Goal: Task Accomplishment & Management: Complete application form

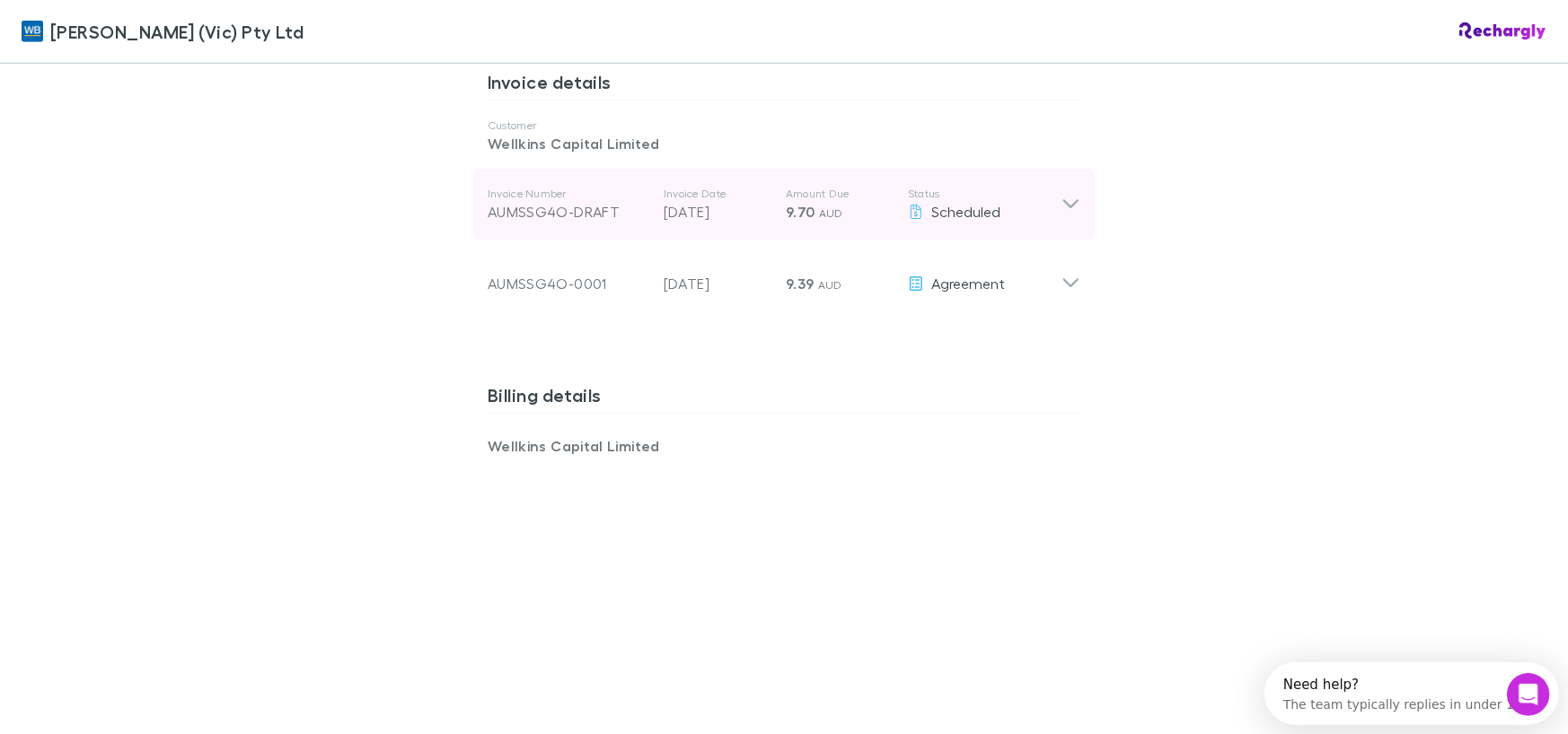
click at [1078, 192] on div "Invoice Number AUMSSG4O-DRAFT Invoice Date [DATE] Amount Due 9.70 AUD Status Sc…" at bounding box center [784, 205] width 622 height 72
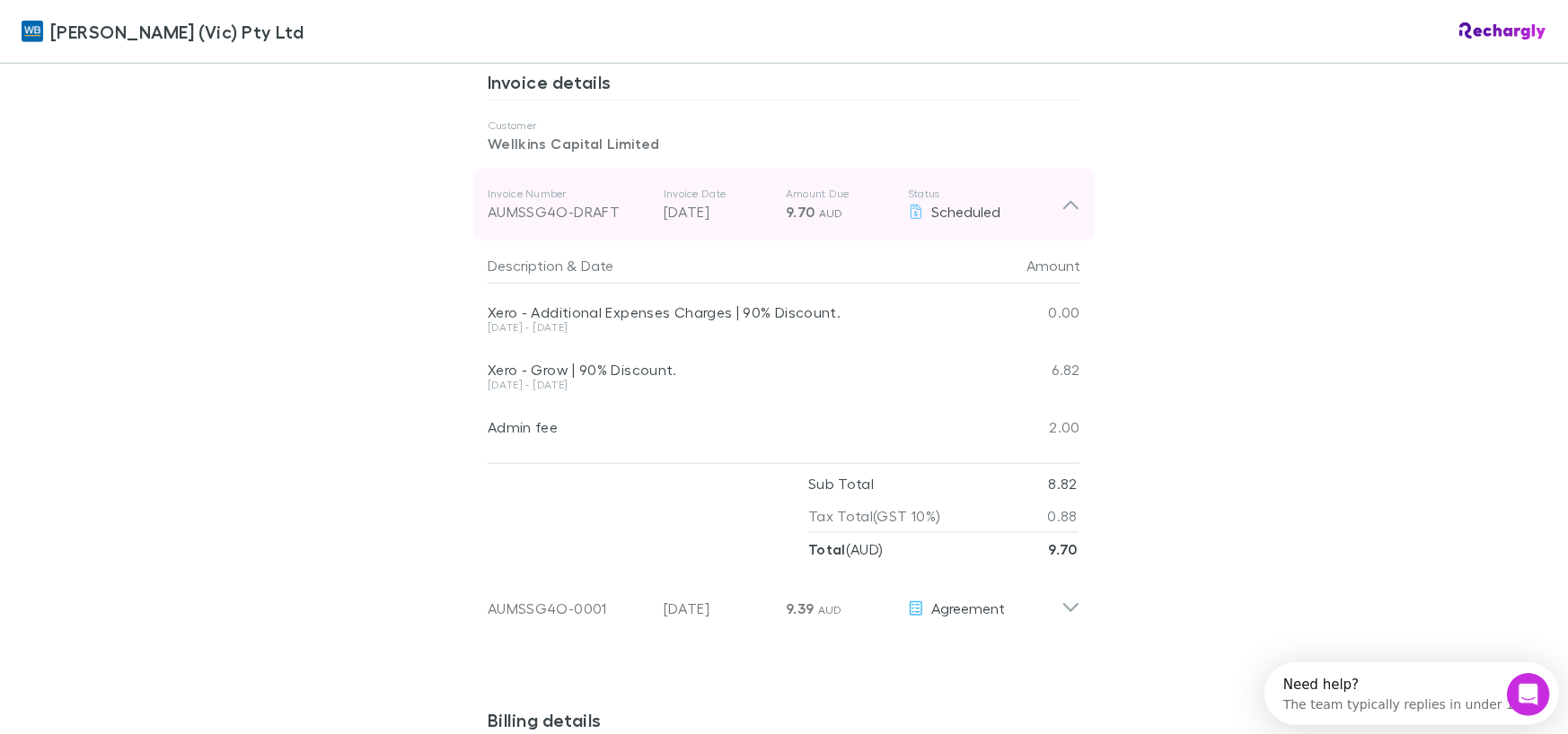
click at [1078, 192] on div "Invoice Number AUMSSG4O-DRAFT Invoice Date [DATE] Amount Due 9.70 AUD Status Sc…" at bounding box center [784, 205] width 622 height 72
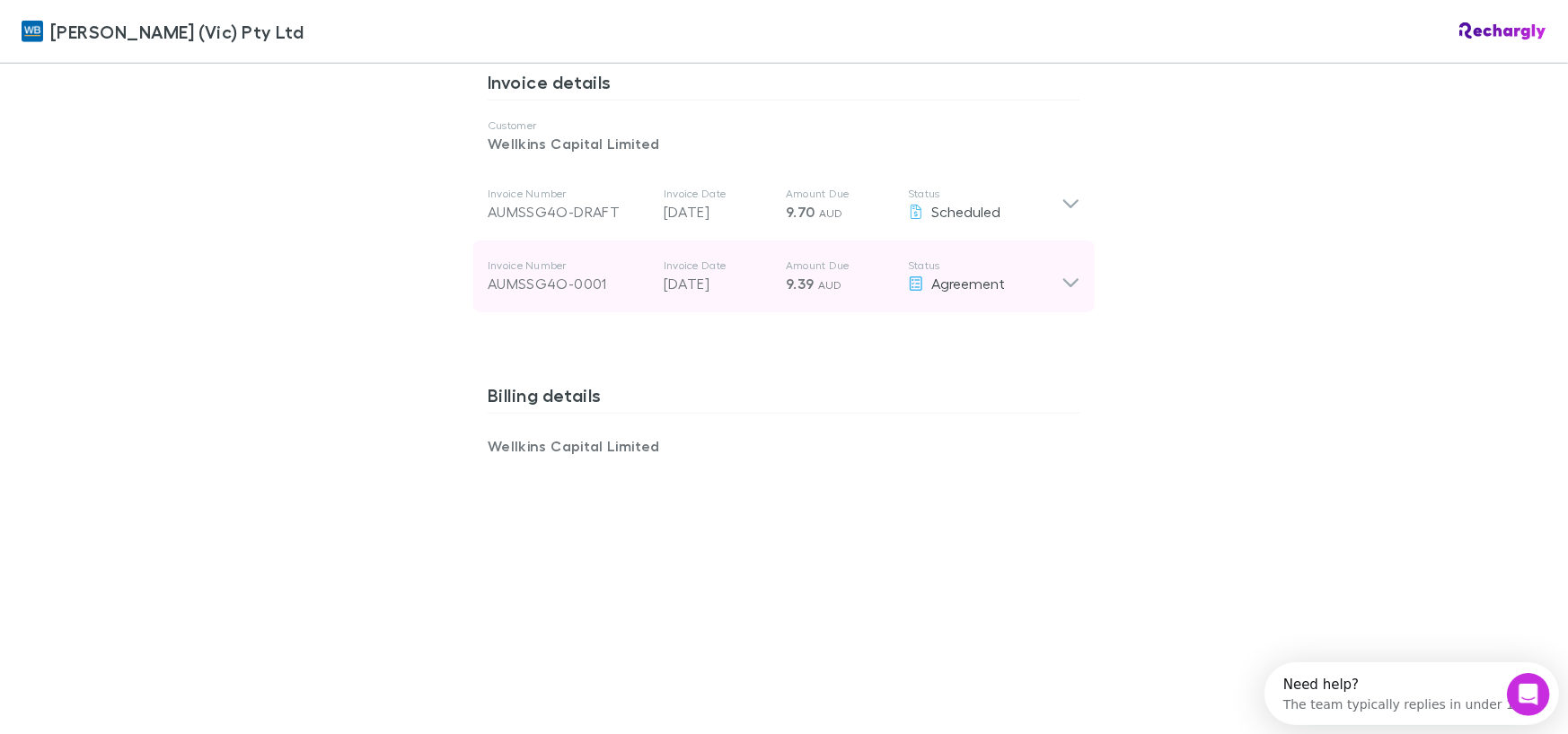
click at [1061, 264] on icon at bounding box center [1070, 276] width 19 height 36
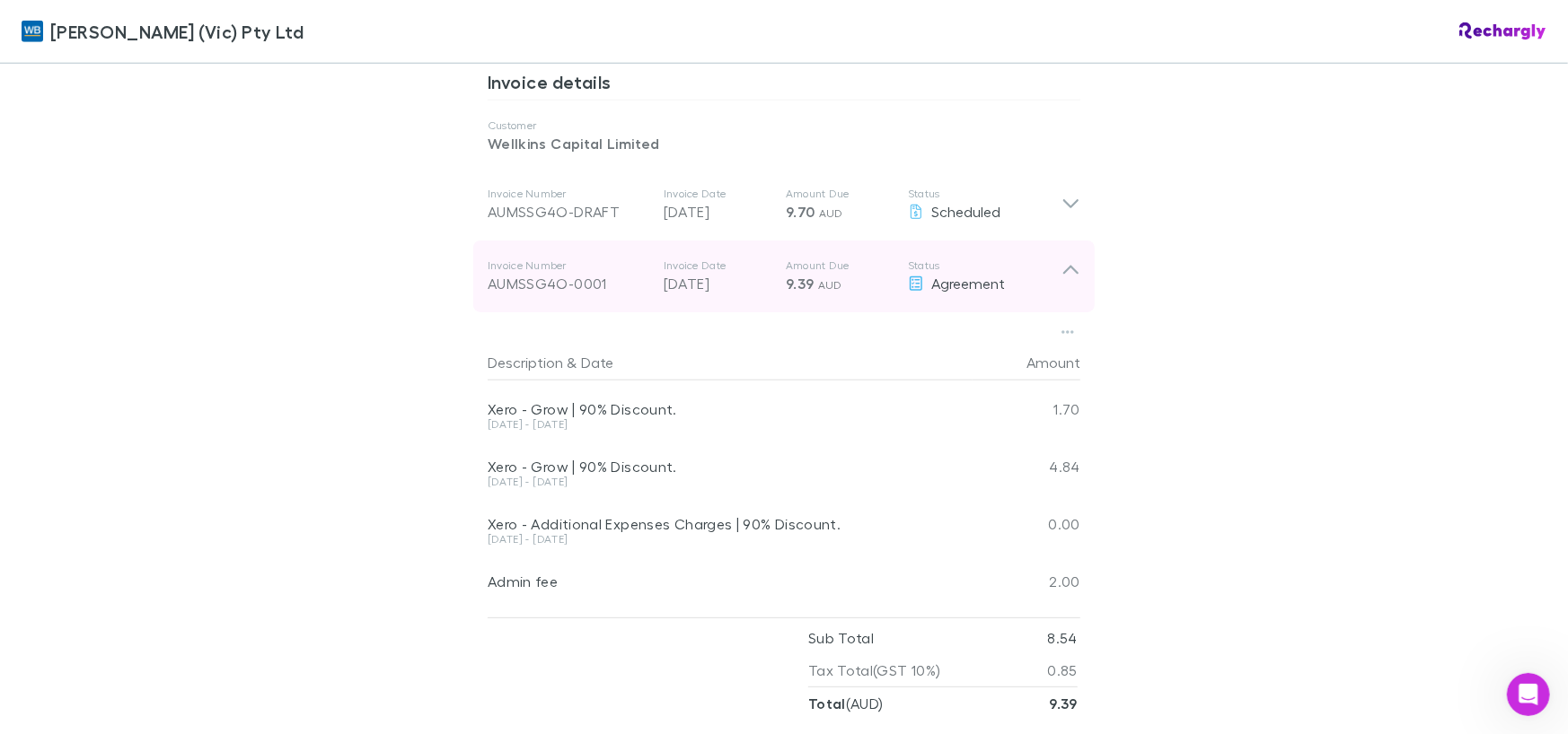
click at [1061, 258] on icon at bounding box center [1070, 276] width 19 height 36
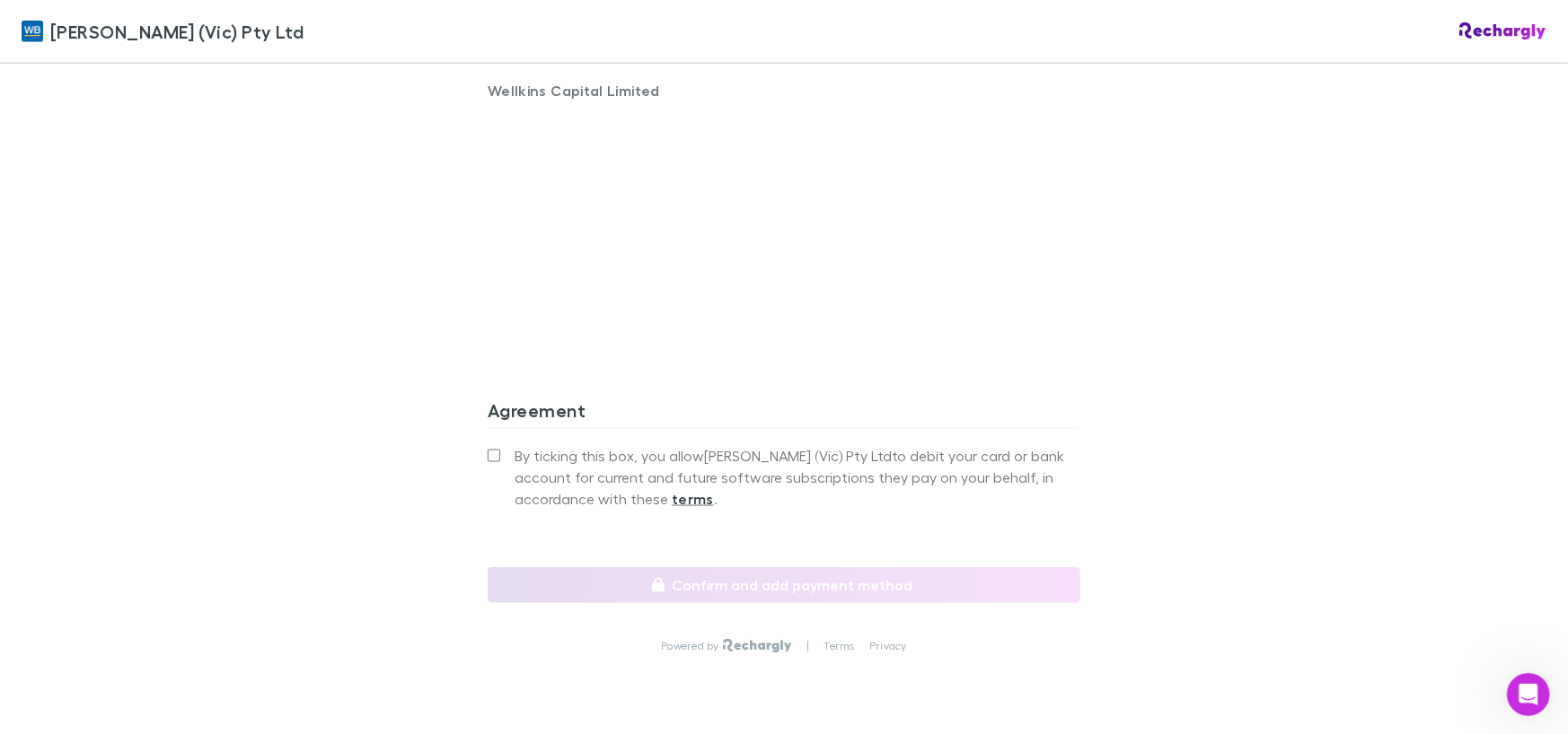
scroll to position [1390, 0]
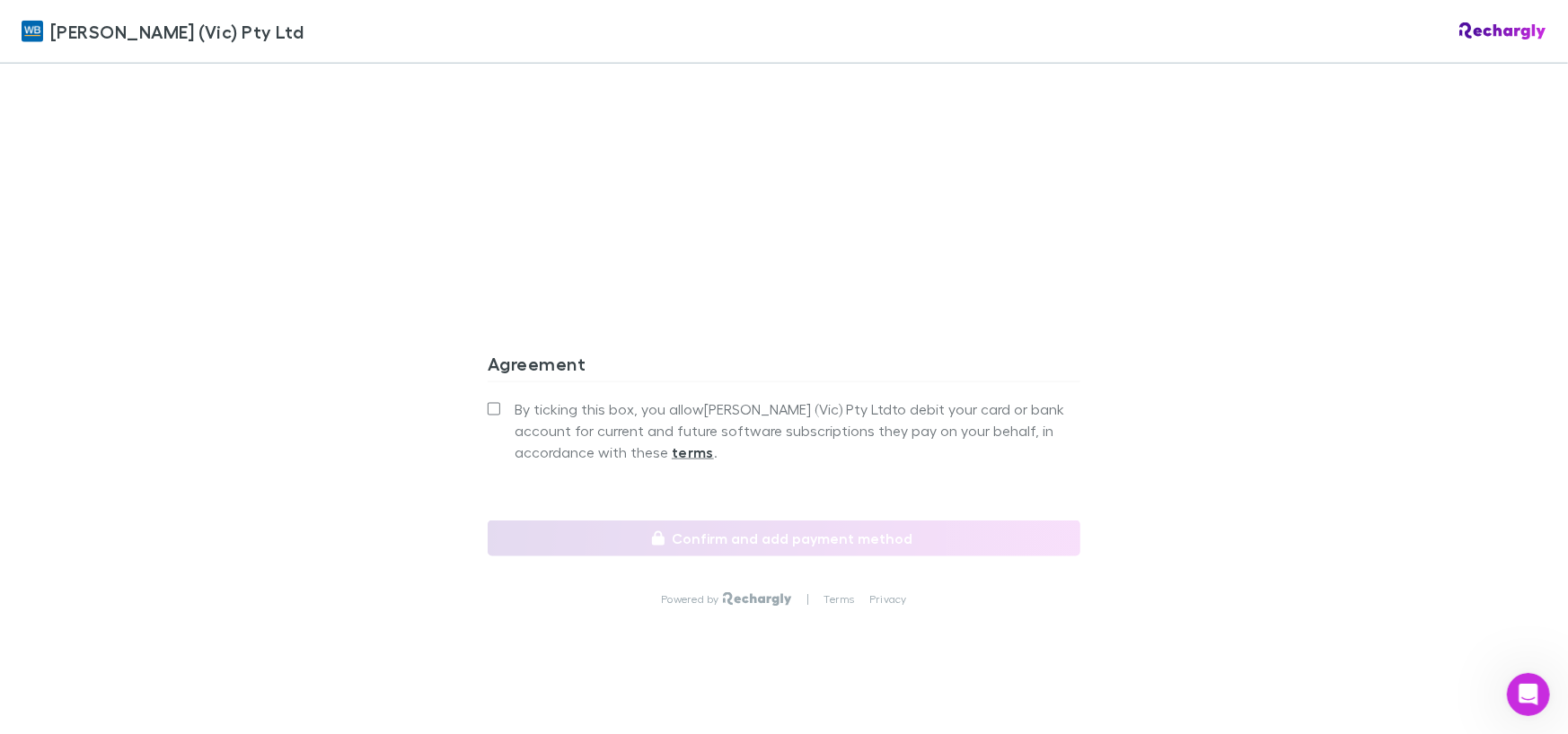
click at [502, 398] on label "By ticking this box, you allow [PERSON_NAME] (Vic) Pty Ltd to debit your card o…" at bounding box center [784, 430] width 593 height 65
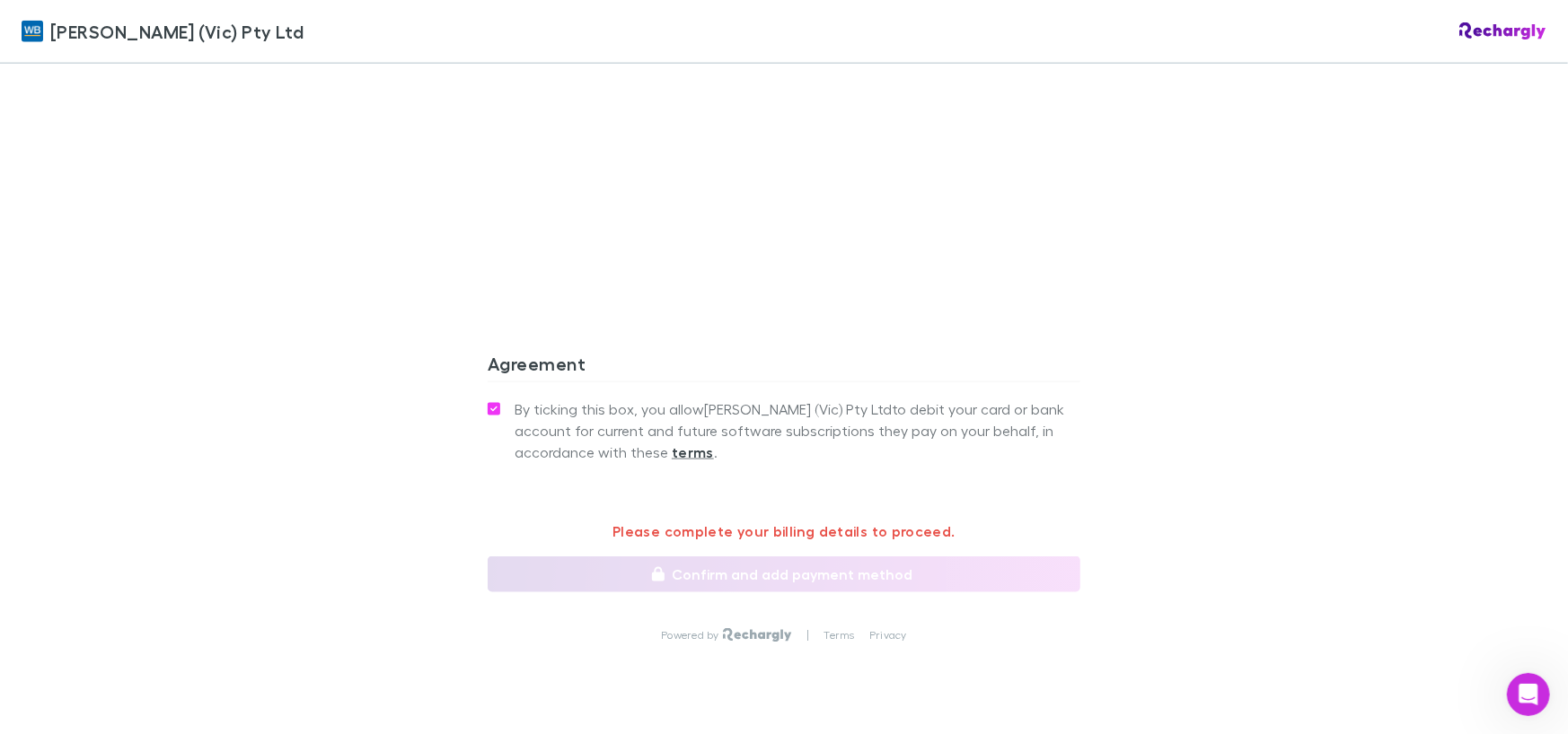
scroll to position [1061, 0]
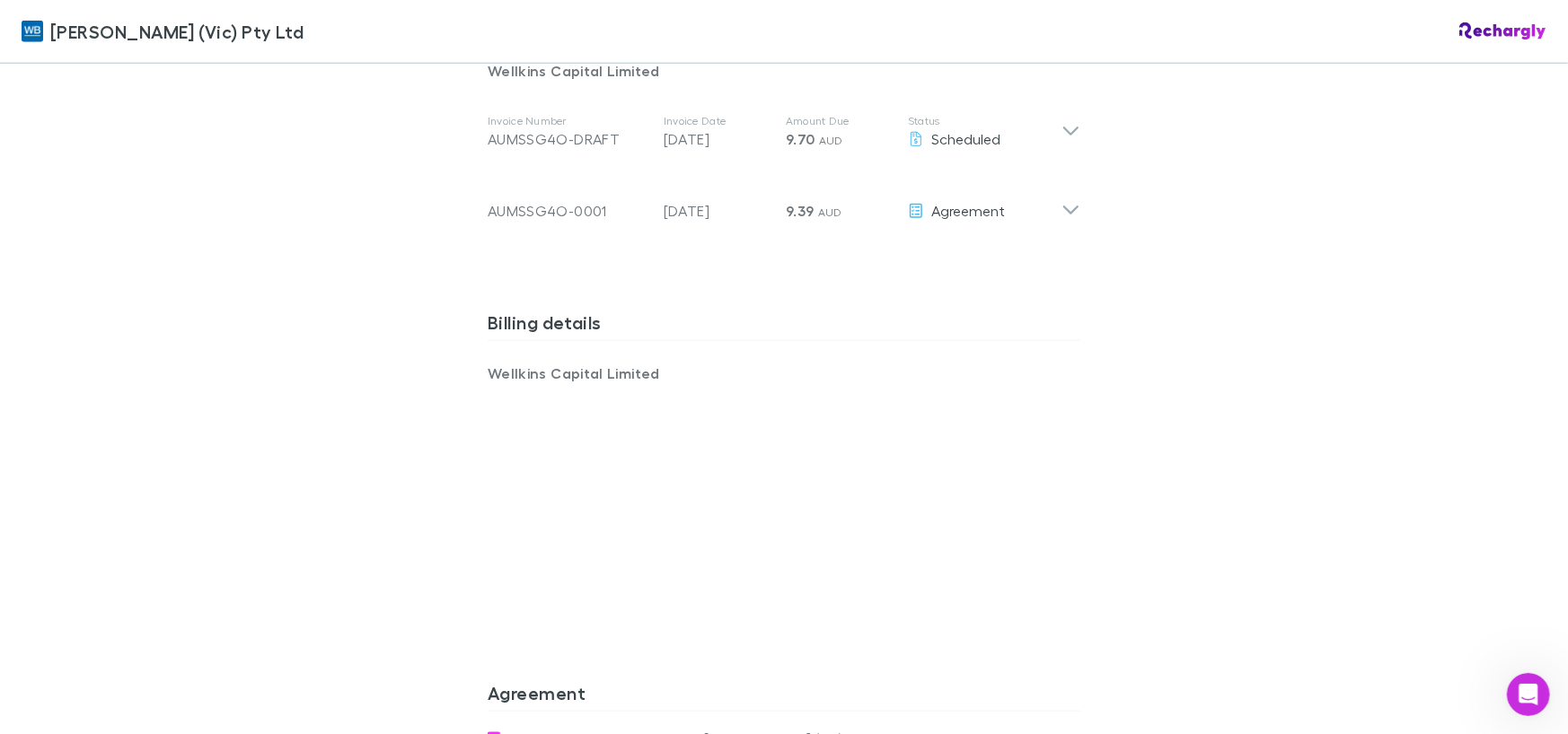
click at [333, 397] on div "[PERSON_NAME] (Vic) Pty Ltd [PERSON_NAME] (Vic) Pty Ltd Software subscriptions …" at bounding box center [784, 367] width 1568 height 734
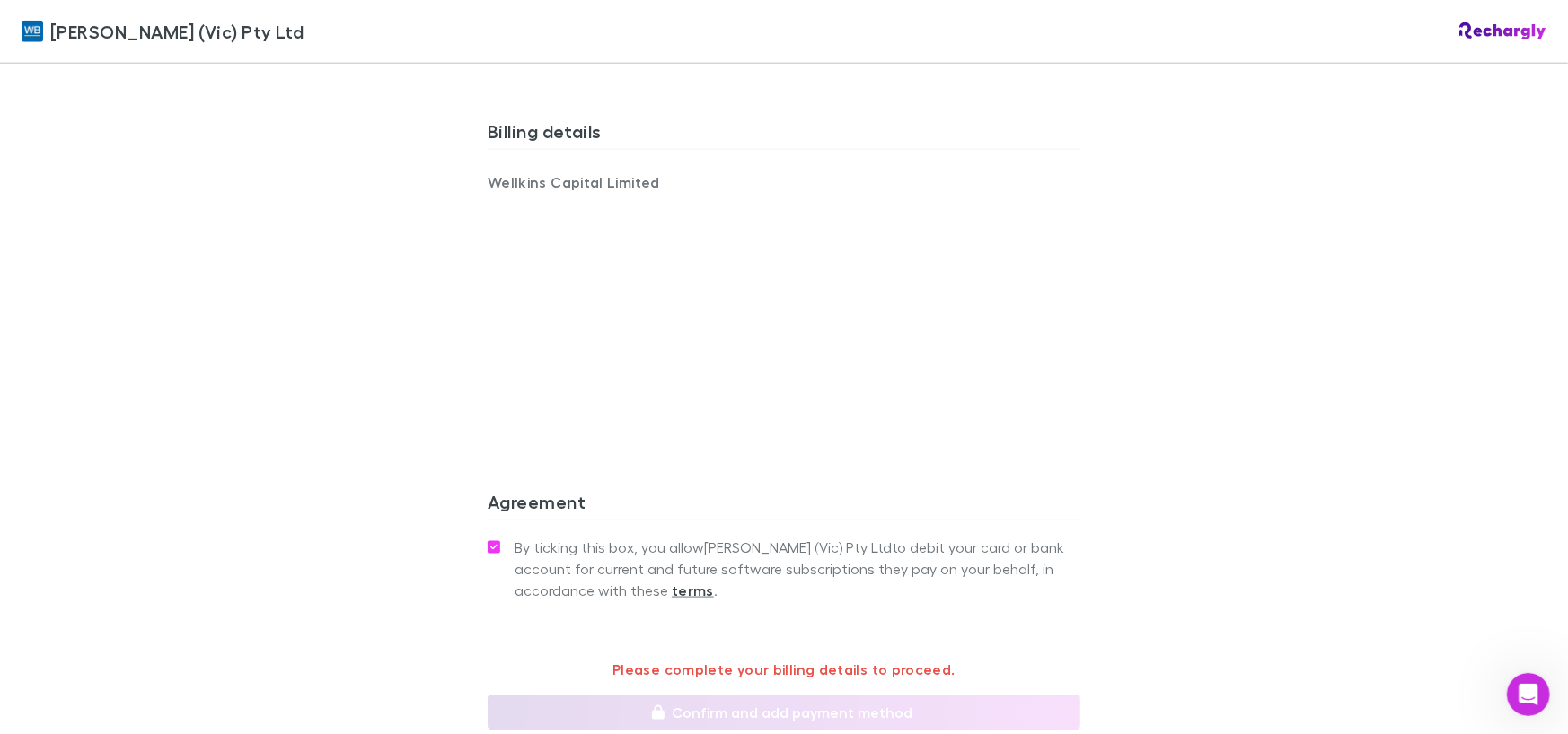
scroll to position [1425, 0]
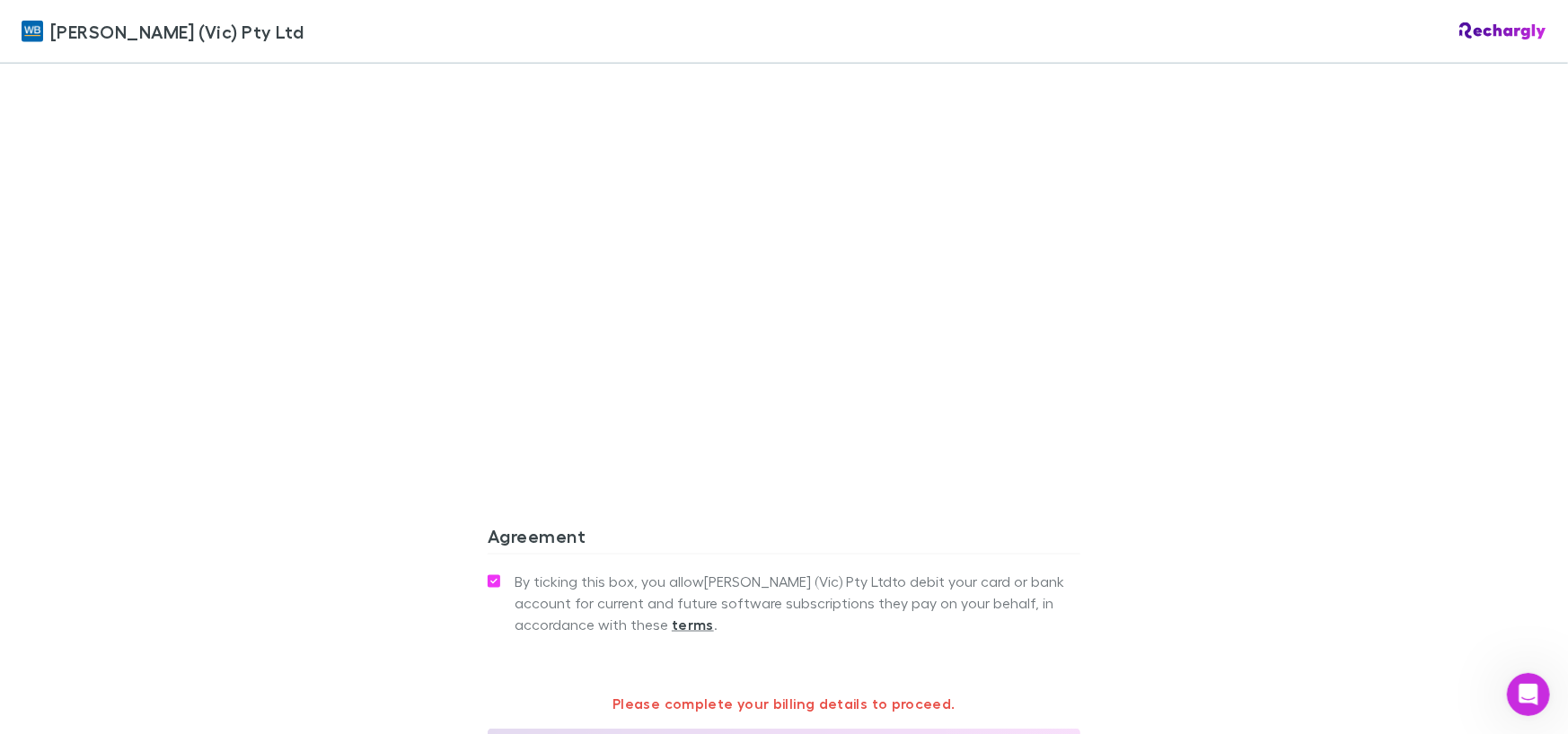
click at [419, 227] on div "[PERSON_NAME] (Vic) Pty Ltd [PERSON_NAME] (Vic) Pty Ltd Software subscriptions …" at bounding box center [784, 367] width 1568 height 734
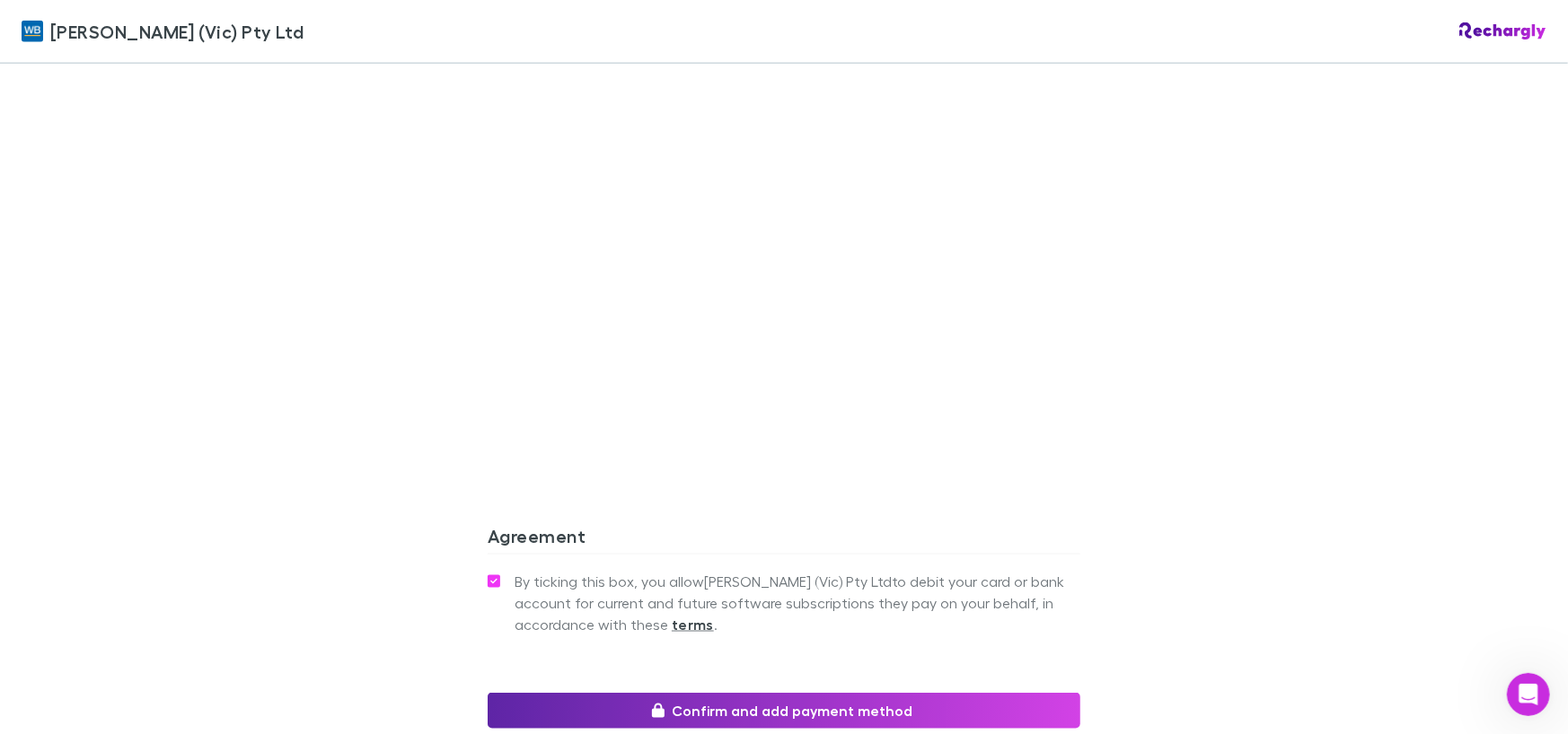
click at [303, 355] on div "[PERSON_NAME] (Vic) Pty Ltd [PERSON_NAME] (Vic) Pty Ltd Software subscriptions …" at bounding box center [784, 367] width 1568 height 734
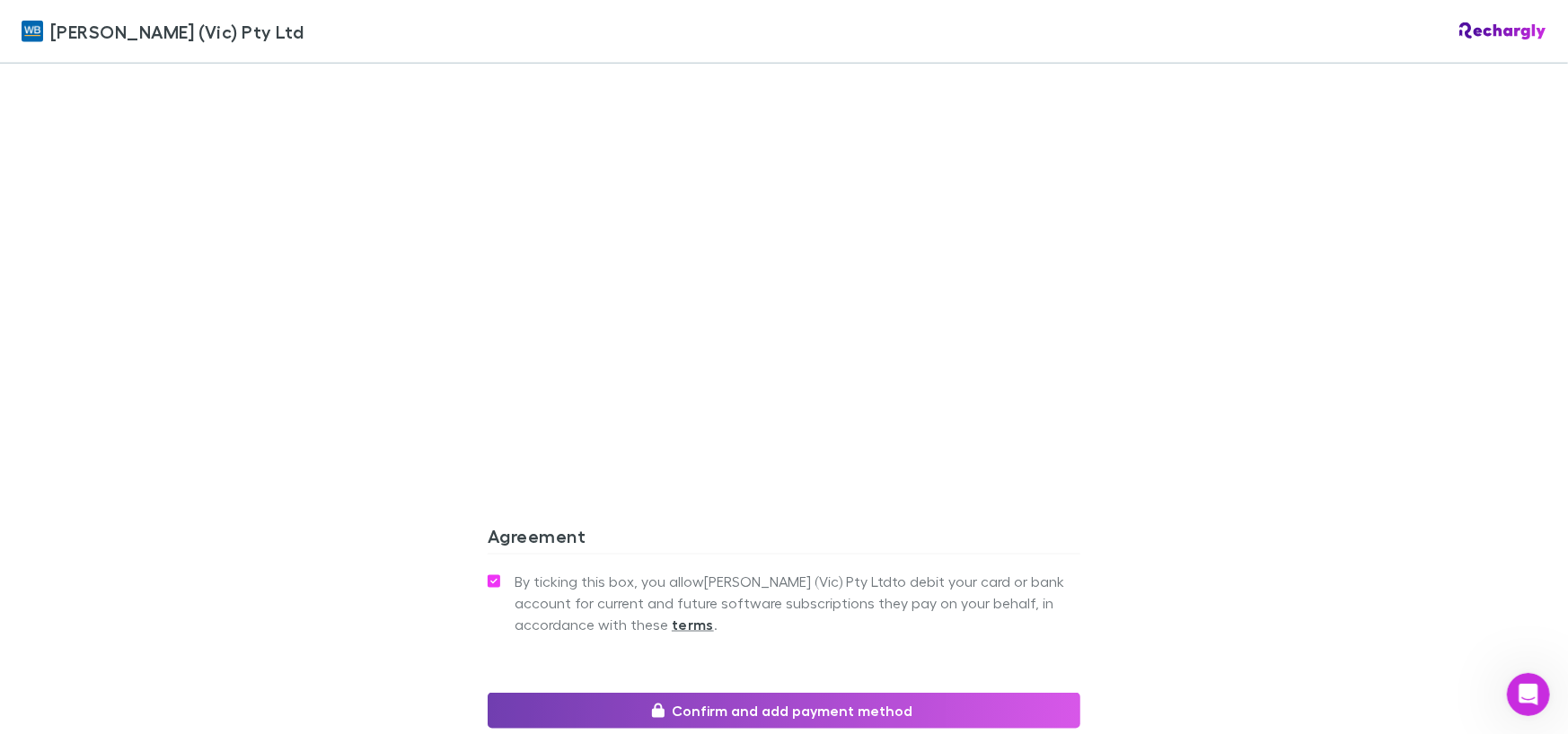
click at [795, 694] on button "Confirm and add payment method" at bounding box center [784, 711] width 593 height 36
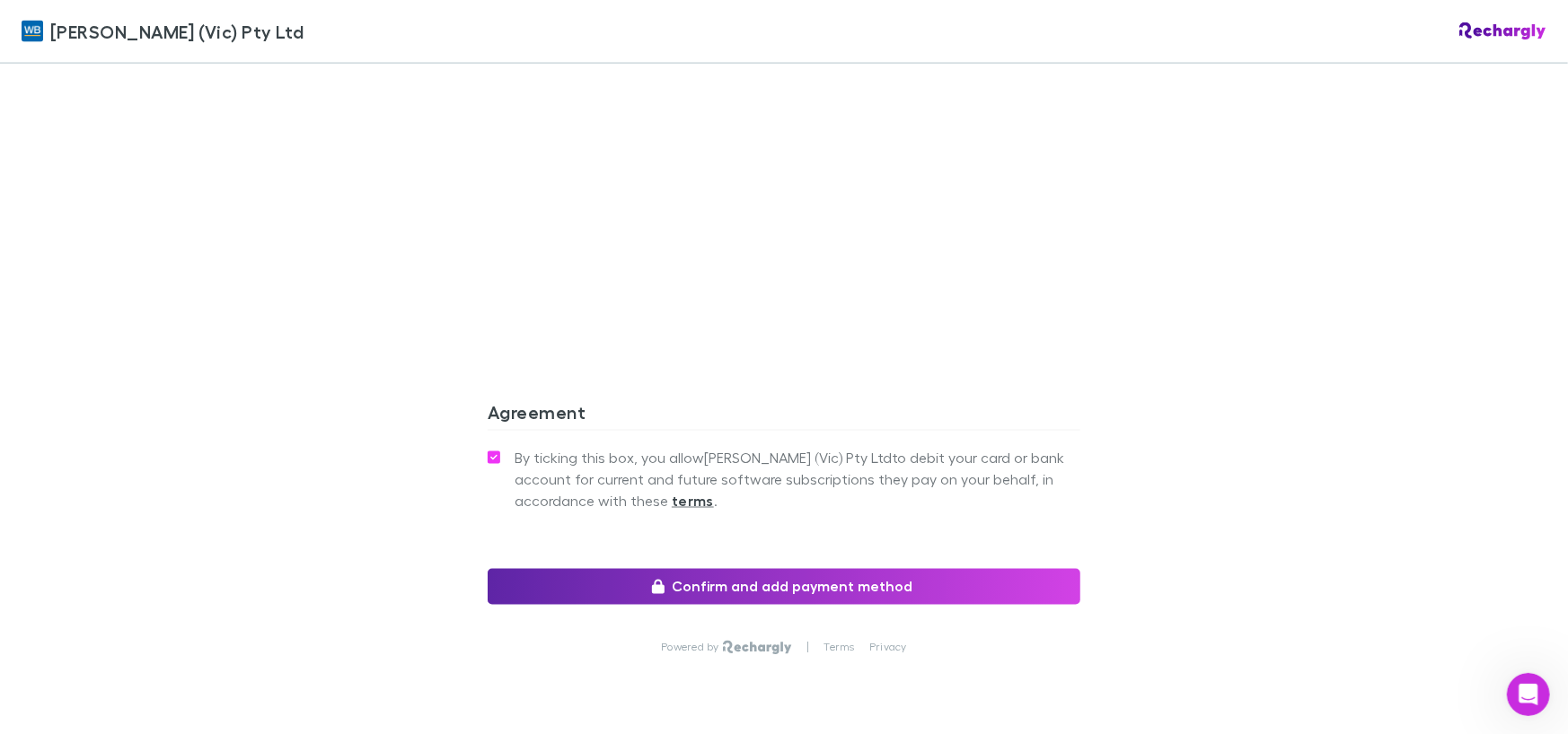
scroll to position [1662, 0]
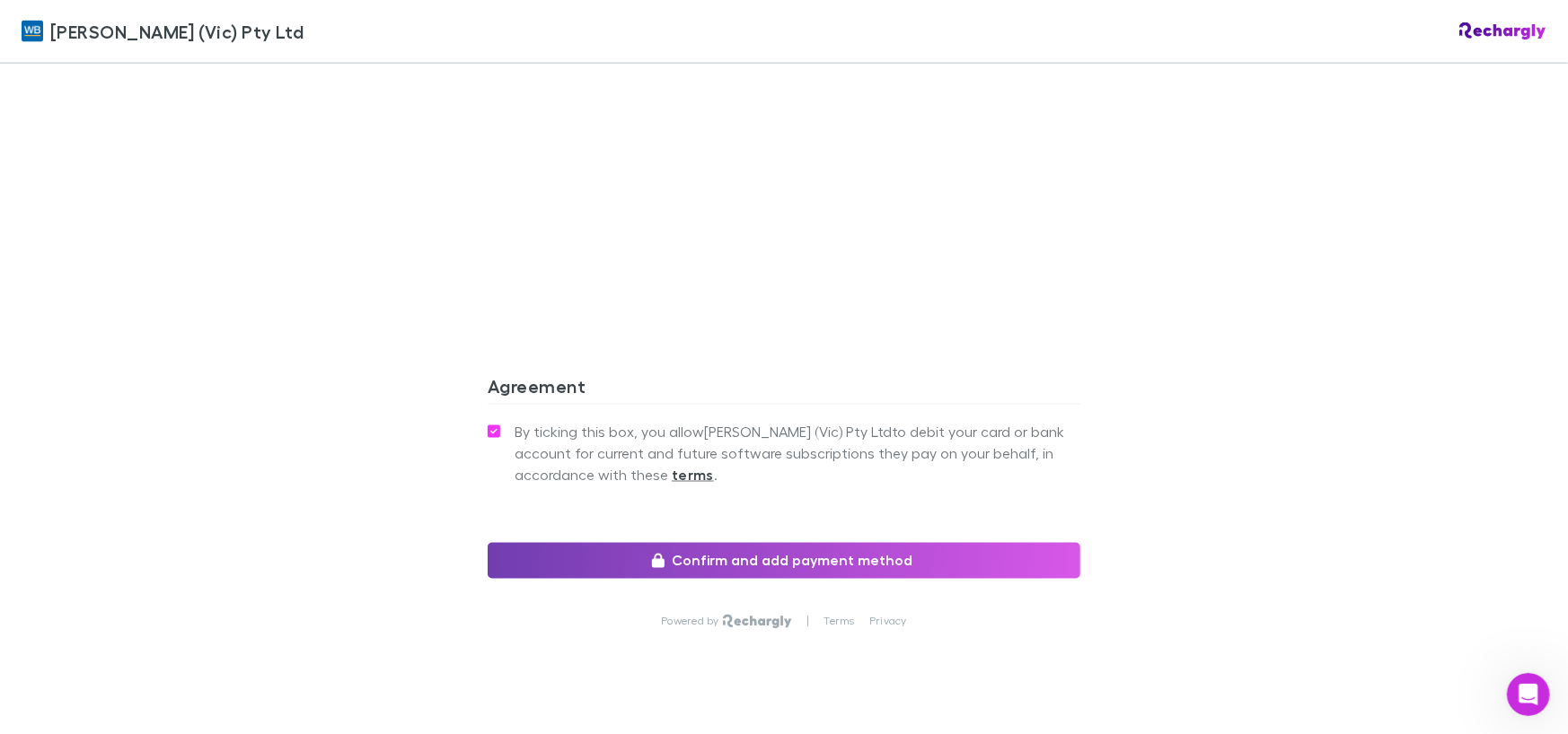
click at [811, 543] on button "Confirm and add payment method" at bounding box center [784, 561] width 593 height 36
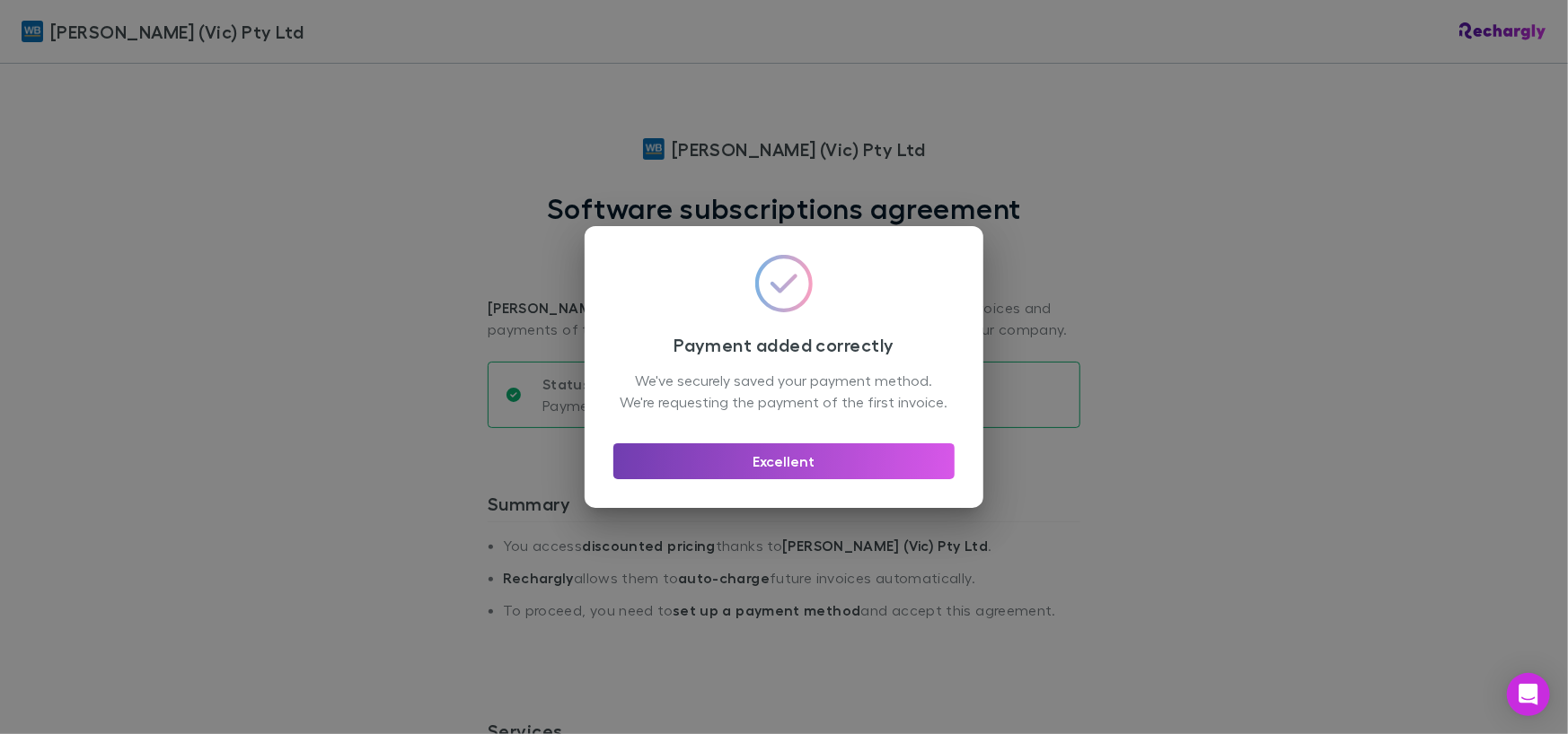
click at [915, 470] on button "Excellent" at bounding box center [783, 462] width 341 height 36
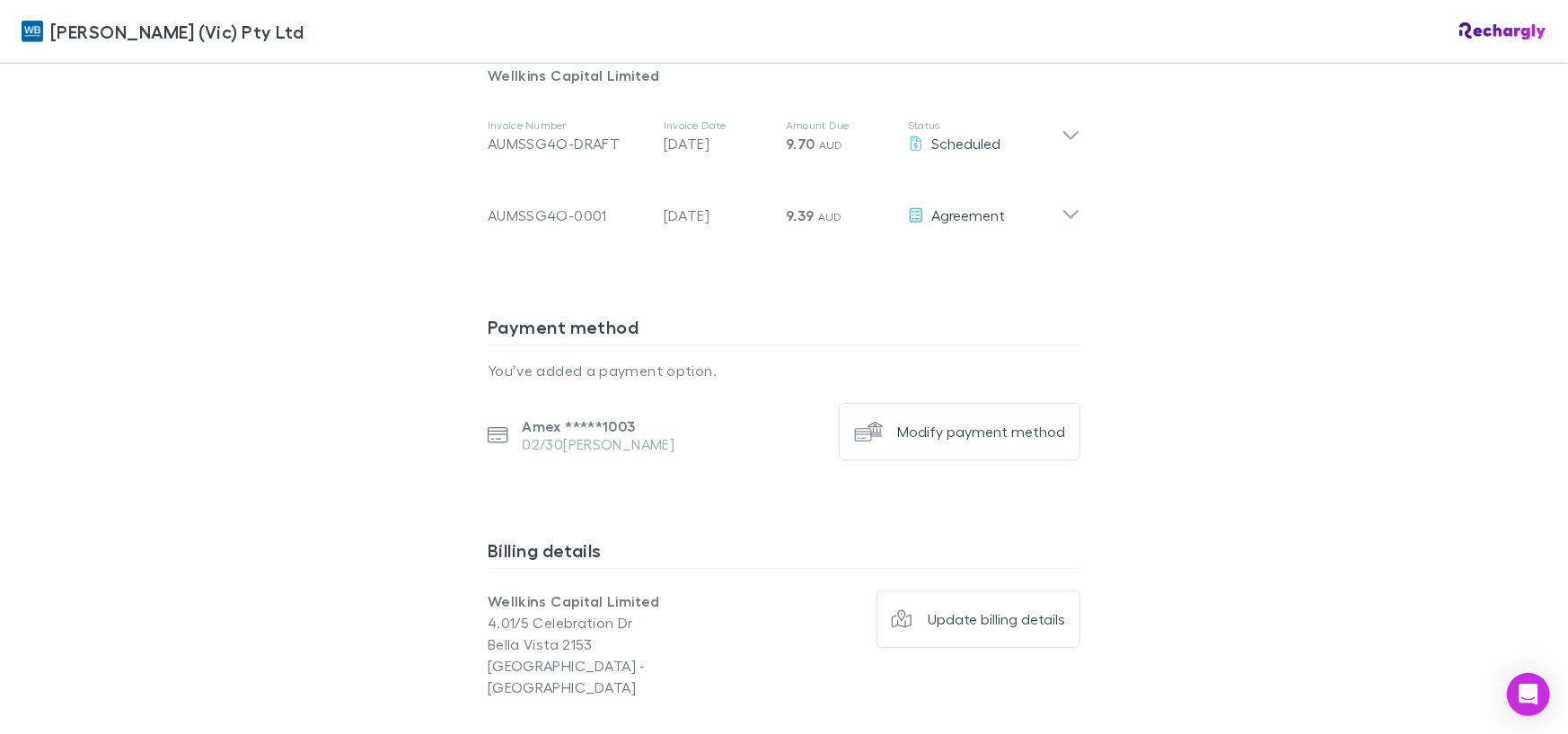
scroll to position [1055, 0]
click at [922, 428] on button "Modify payment method" at bounding box center [959, 433] width 241 height 58
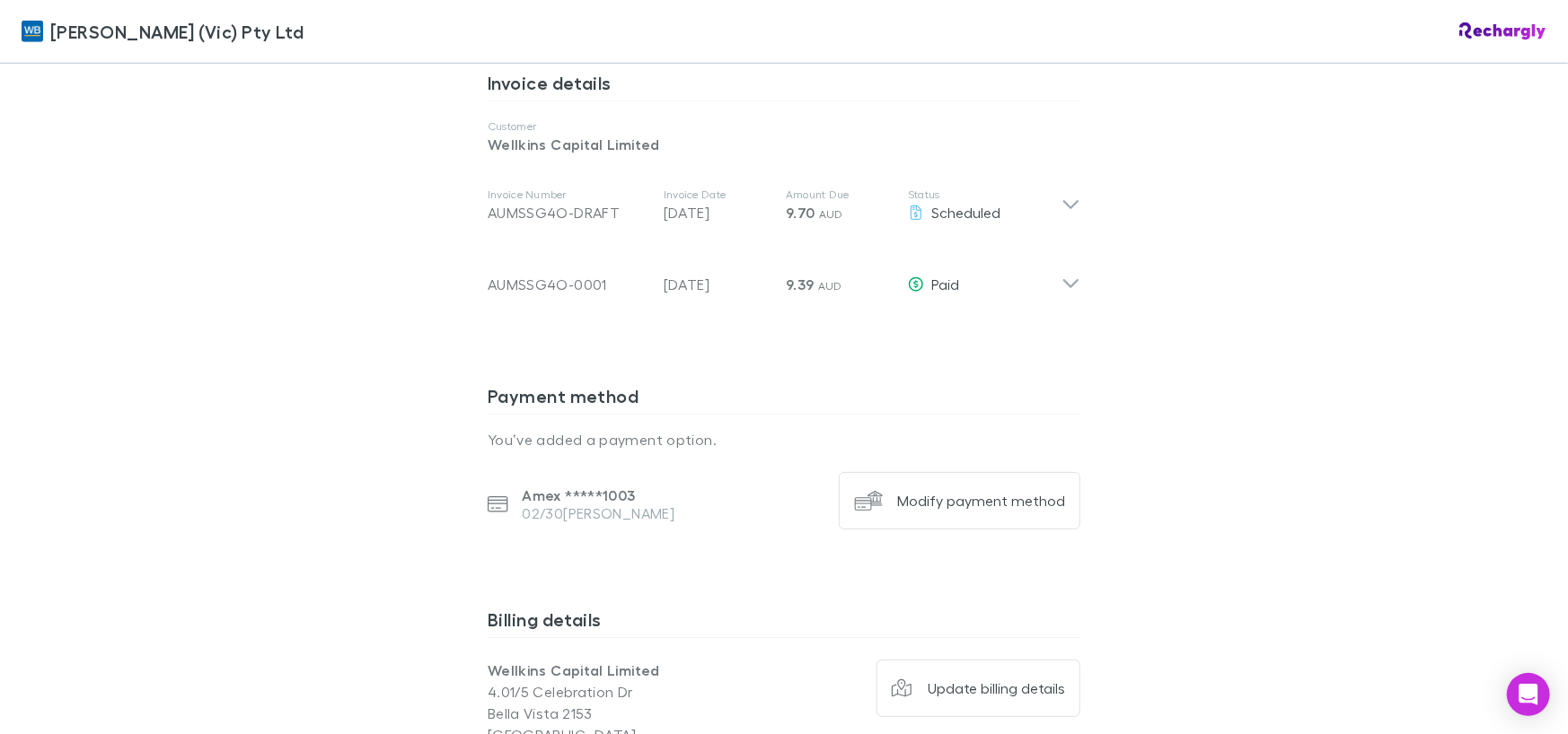
scroll to position [987, 0]
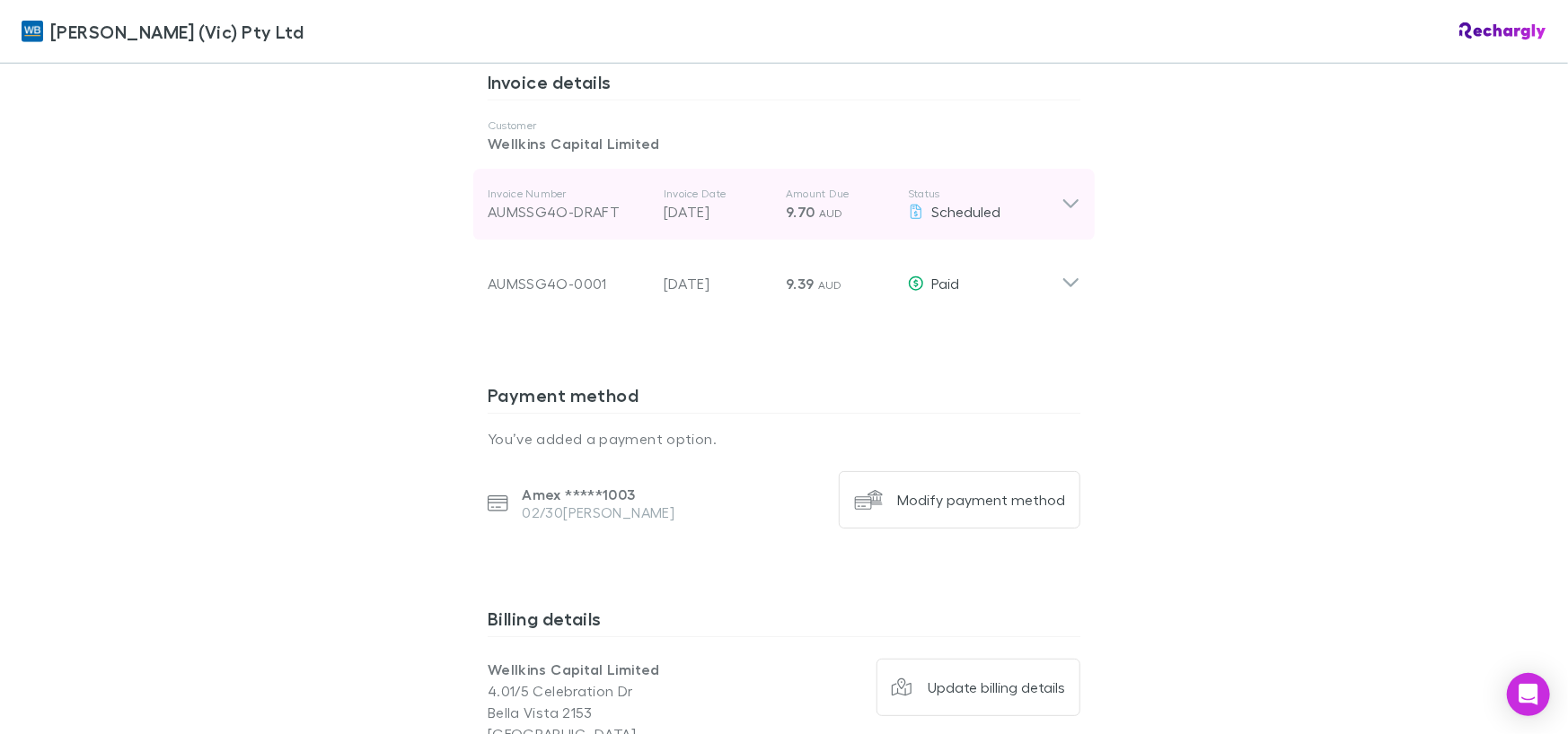
click at [1070, 194] on icon at bounding box center [1070, 205] width 19 height 22
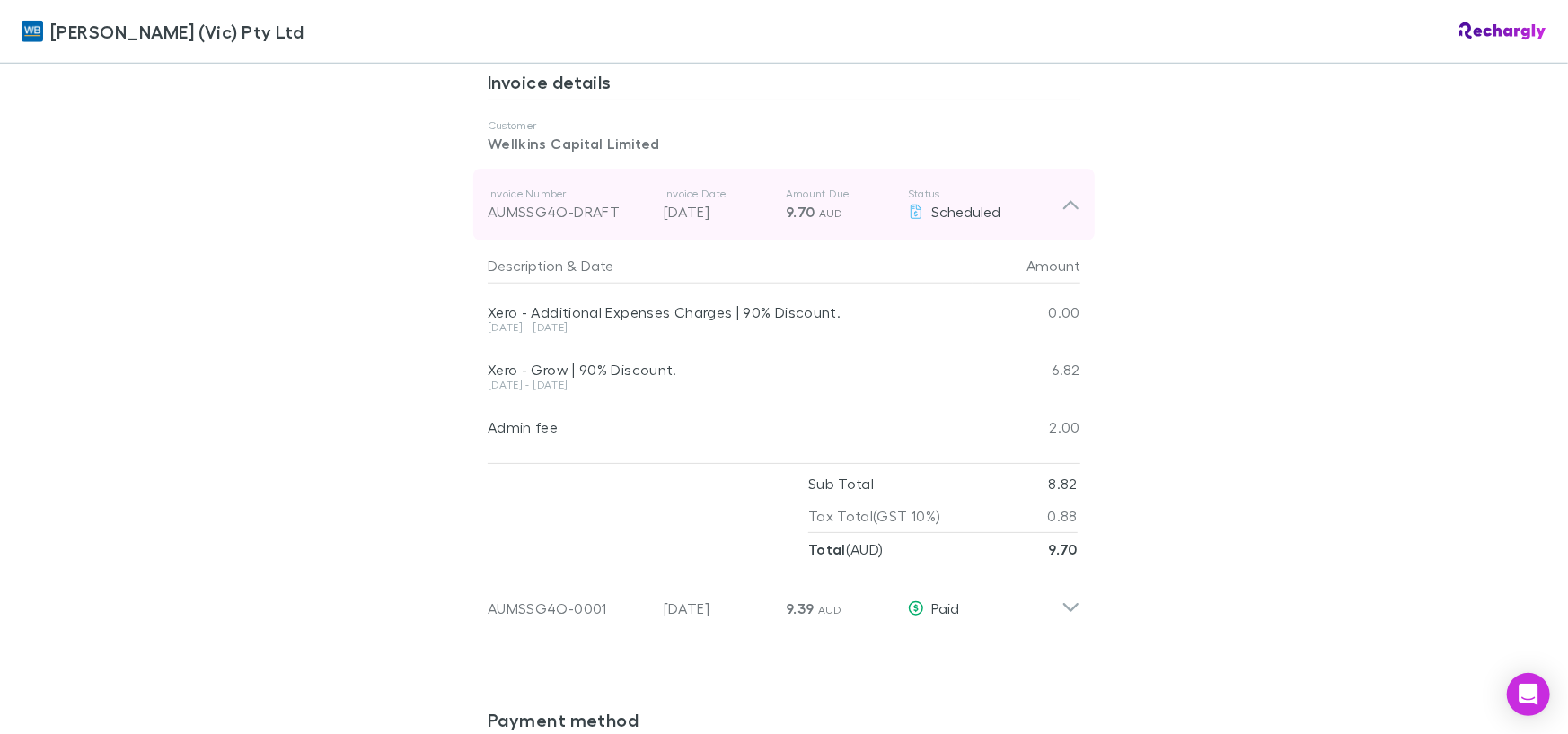
click at [1070, 194] on icon at bounding box center [1070, 205] width 19 height 22
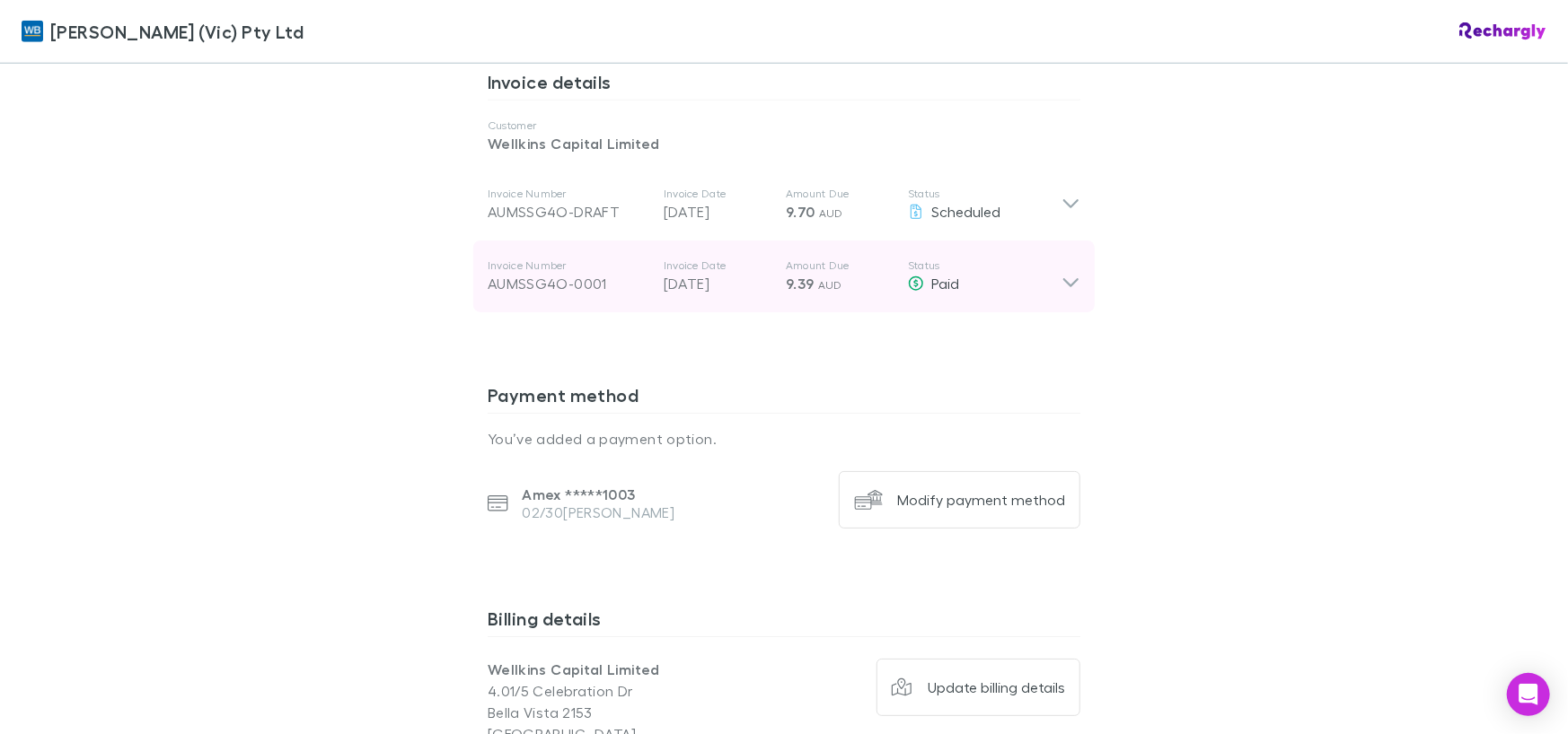
click at [1076, 264] on div "Invoice Number AUMSSG4O-0001 Invoice Date 28 Jul 2025 Amount Due 9.39 AUD Statu…" at bounding box center [784, 276] width 622 height 72
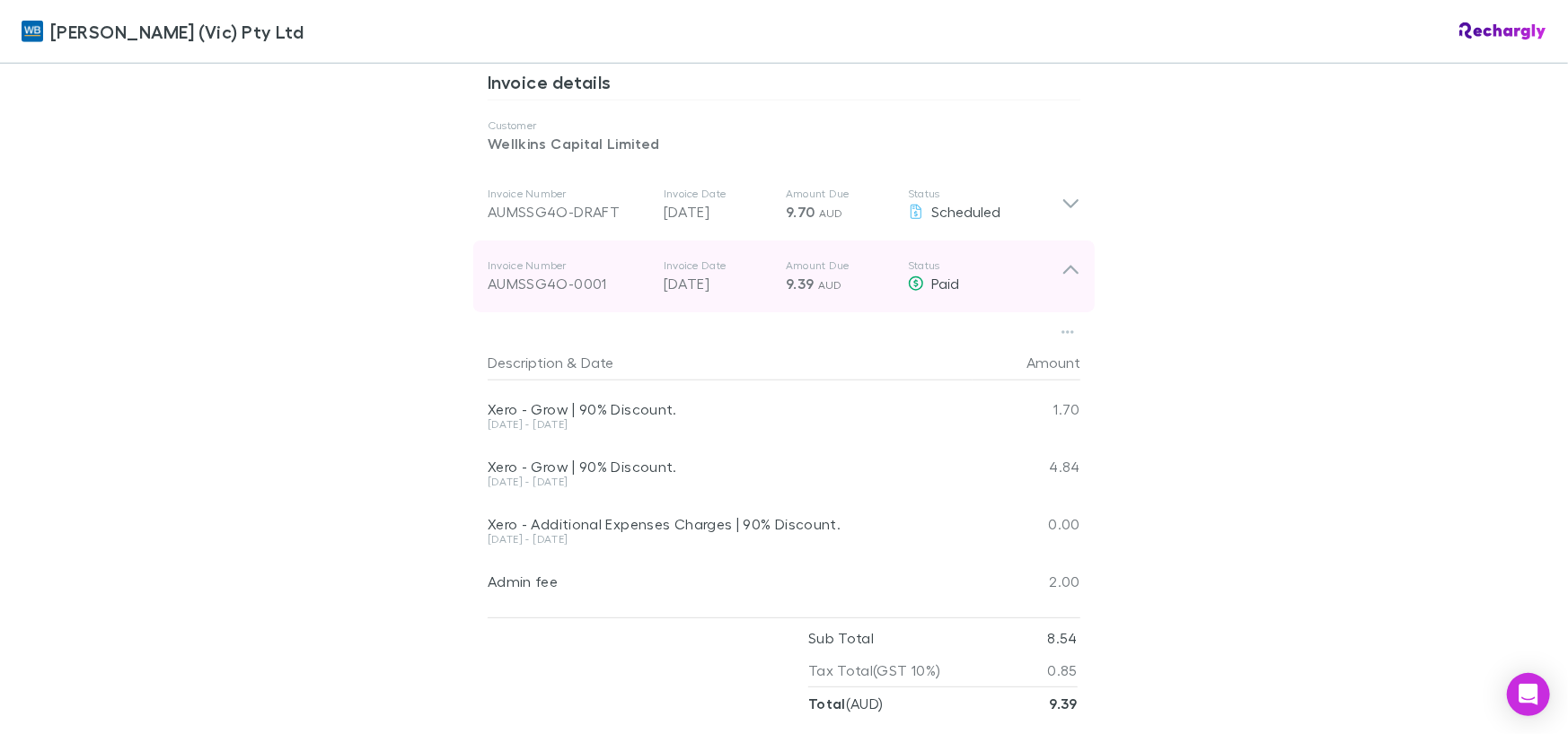
click at [1061, 260] on icon at bounding box center [1070, 276] width 19 height 36
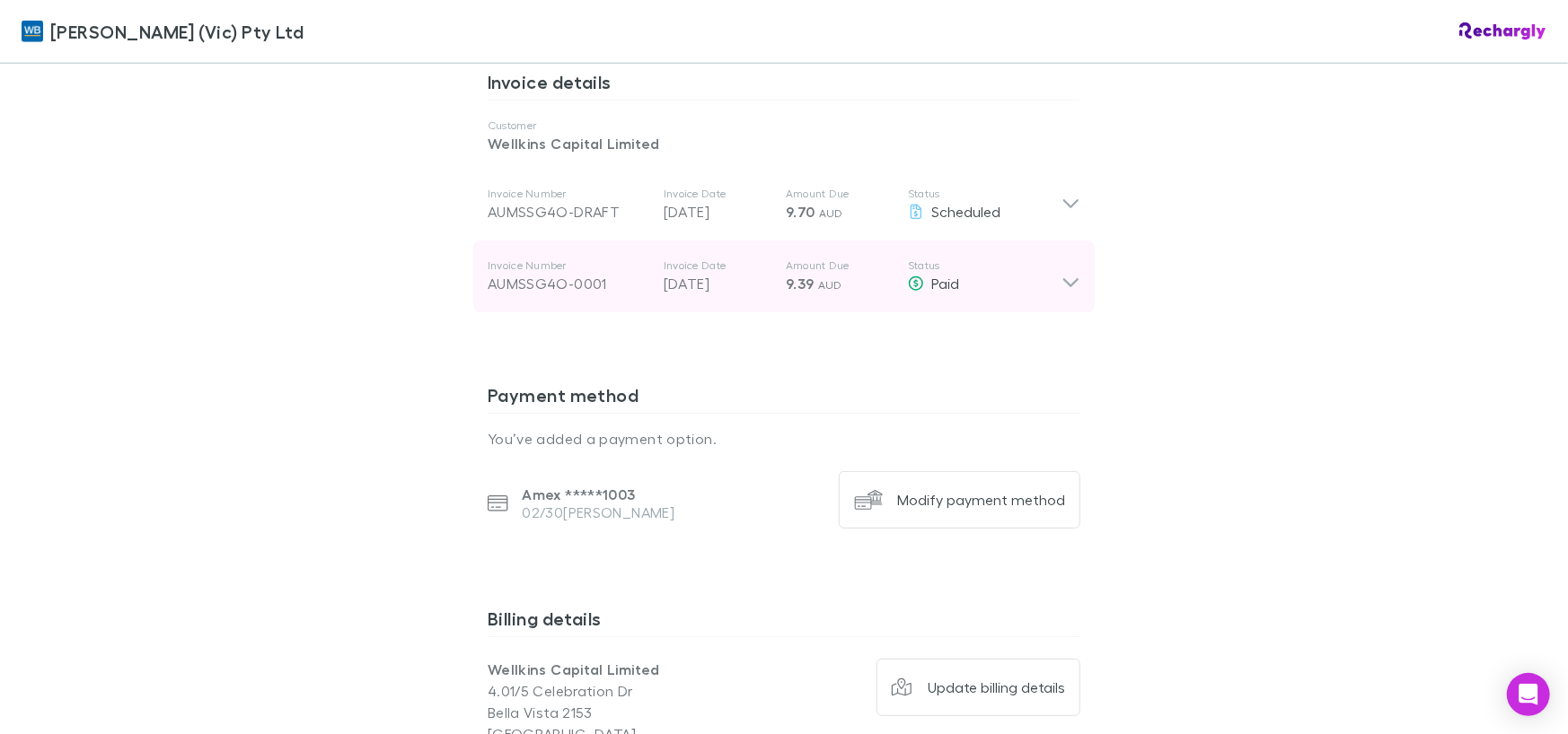
click at [1061, 260] on icon at bounding box center [1070, 276] width 19 height 36
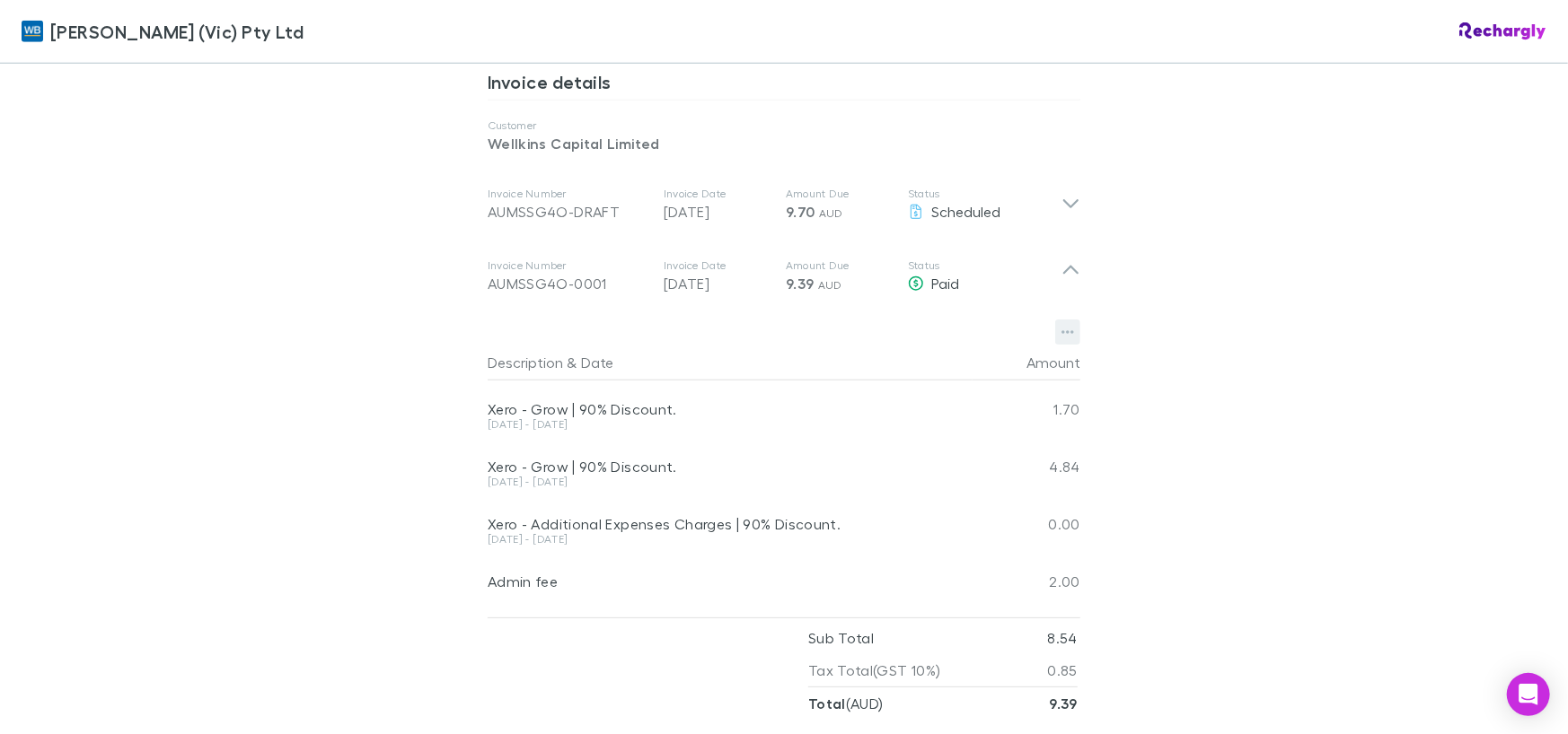
click at [1061, 325] on icon "button" at bounding box center [1067, 332] width 13 height 14
click at [1219, 342] on div at bounding box center [784, 367] width 1568 height 734
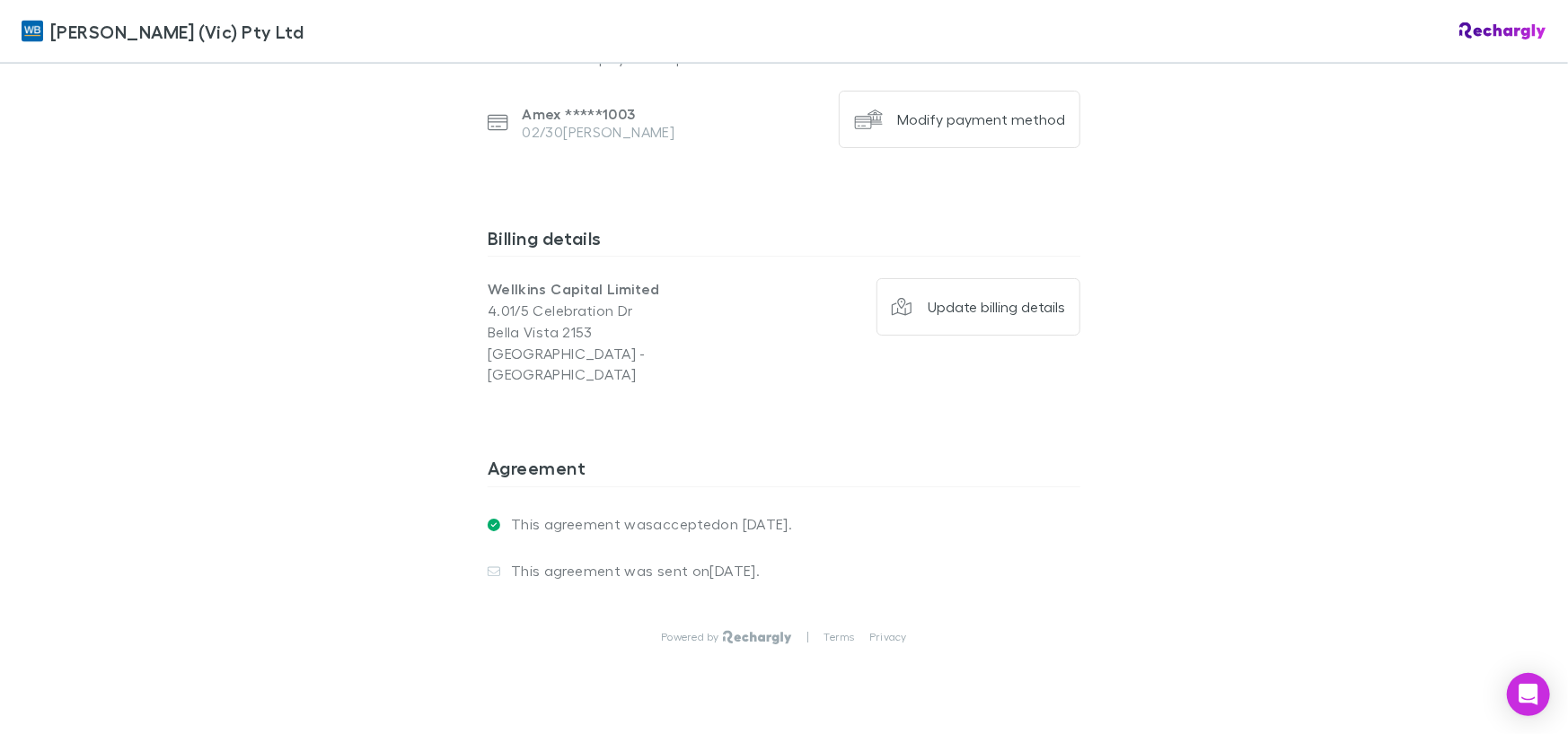
scroll to position [1792, 0]
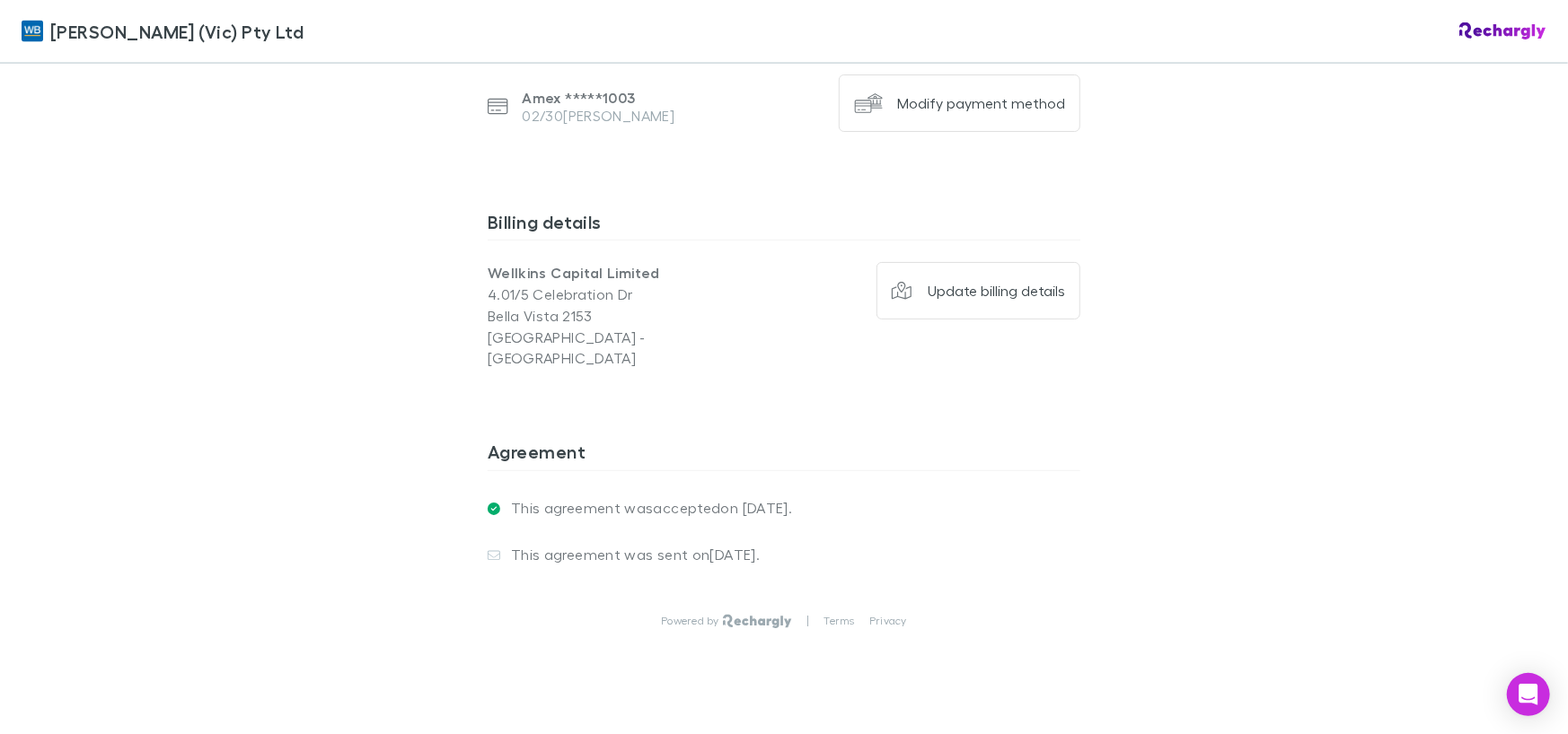
click at [726, 532] on div "This agreement was sent on 02 Jun 2025 ." at bounding box center [784, 555] width 593 height 47
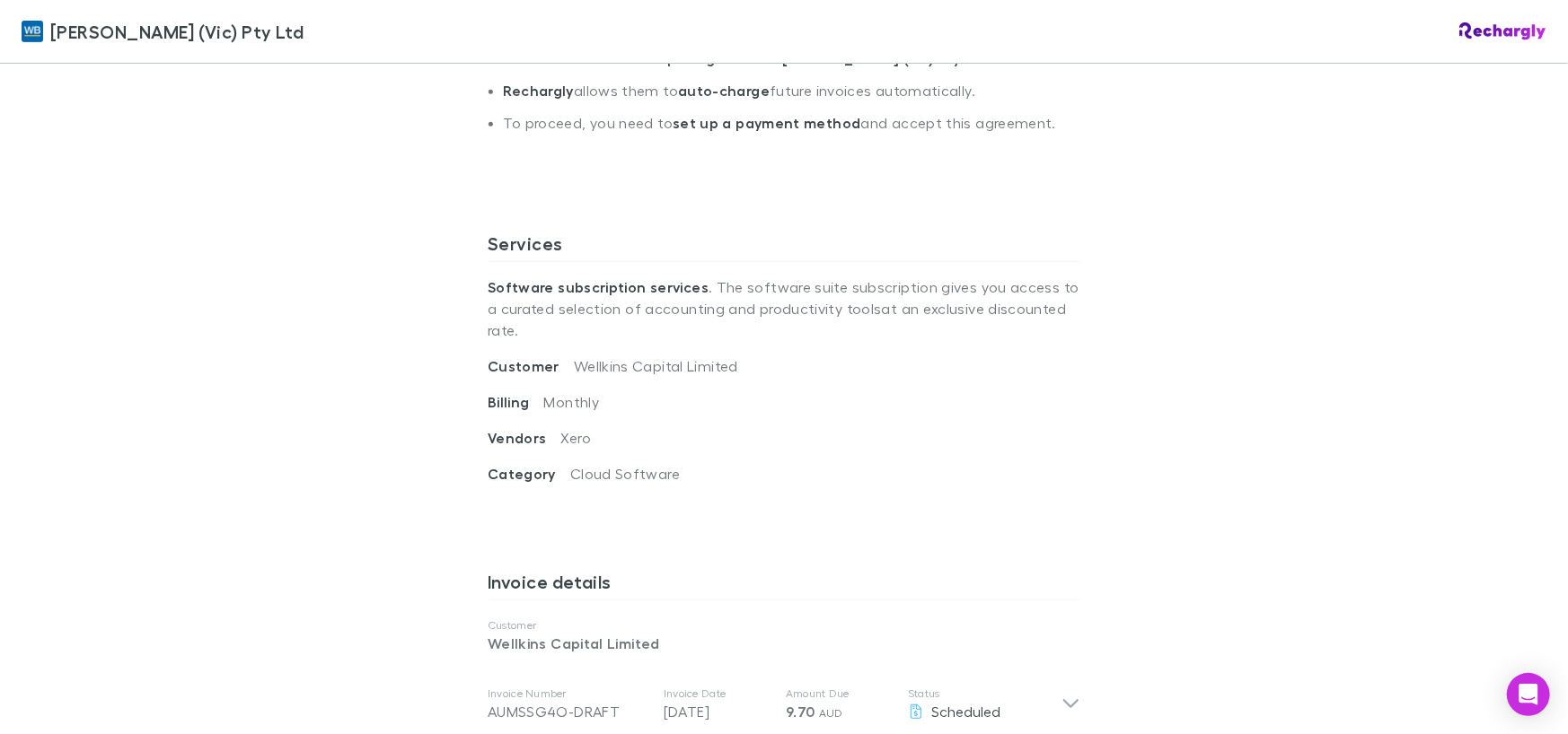
scroll to position [805, 0]
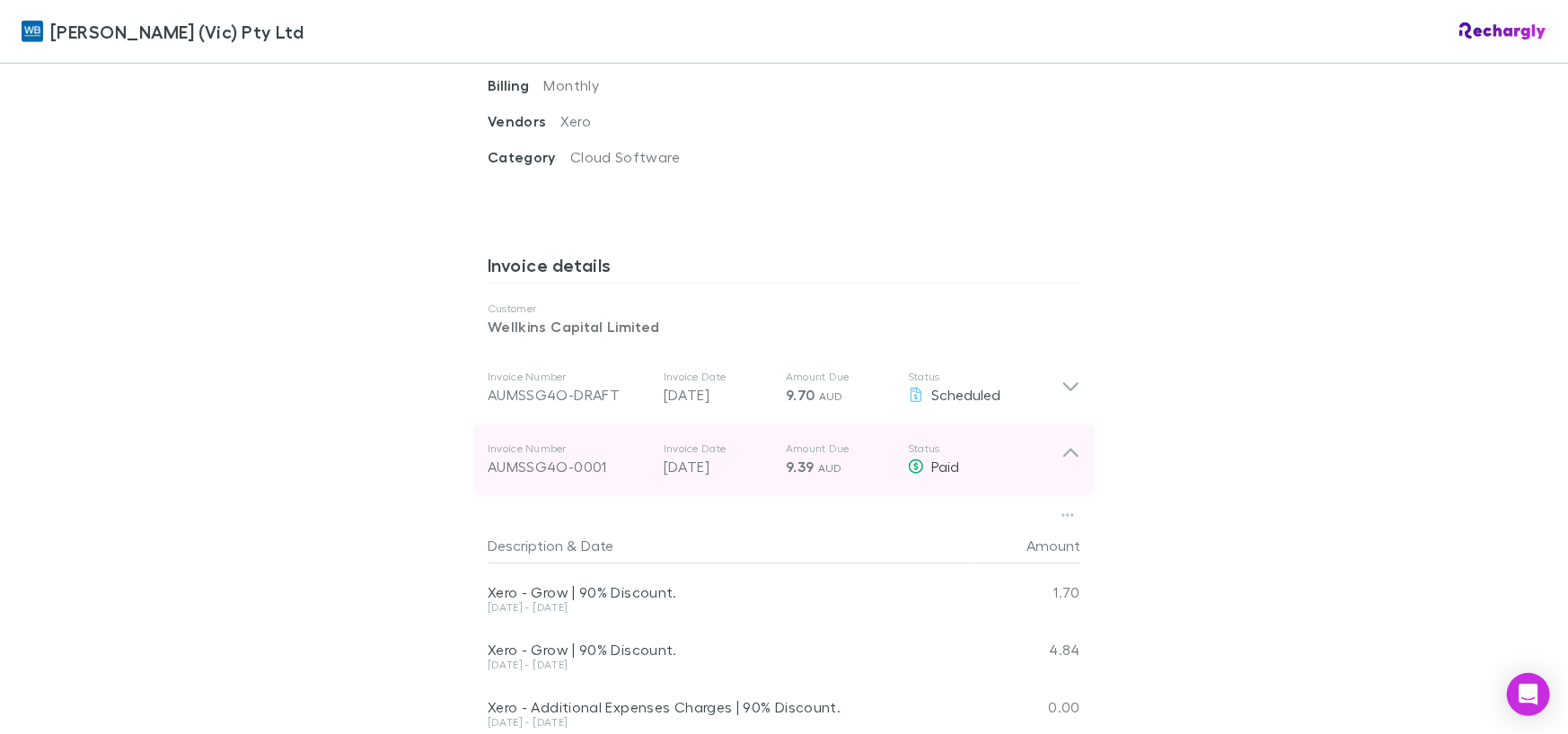
click at [1071, 442] on icon at bounding box center [1070, 460] width 19 height 36
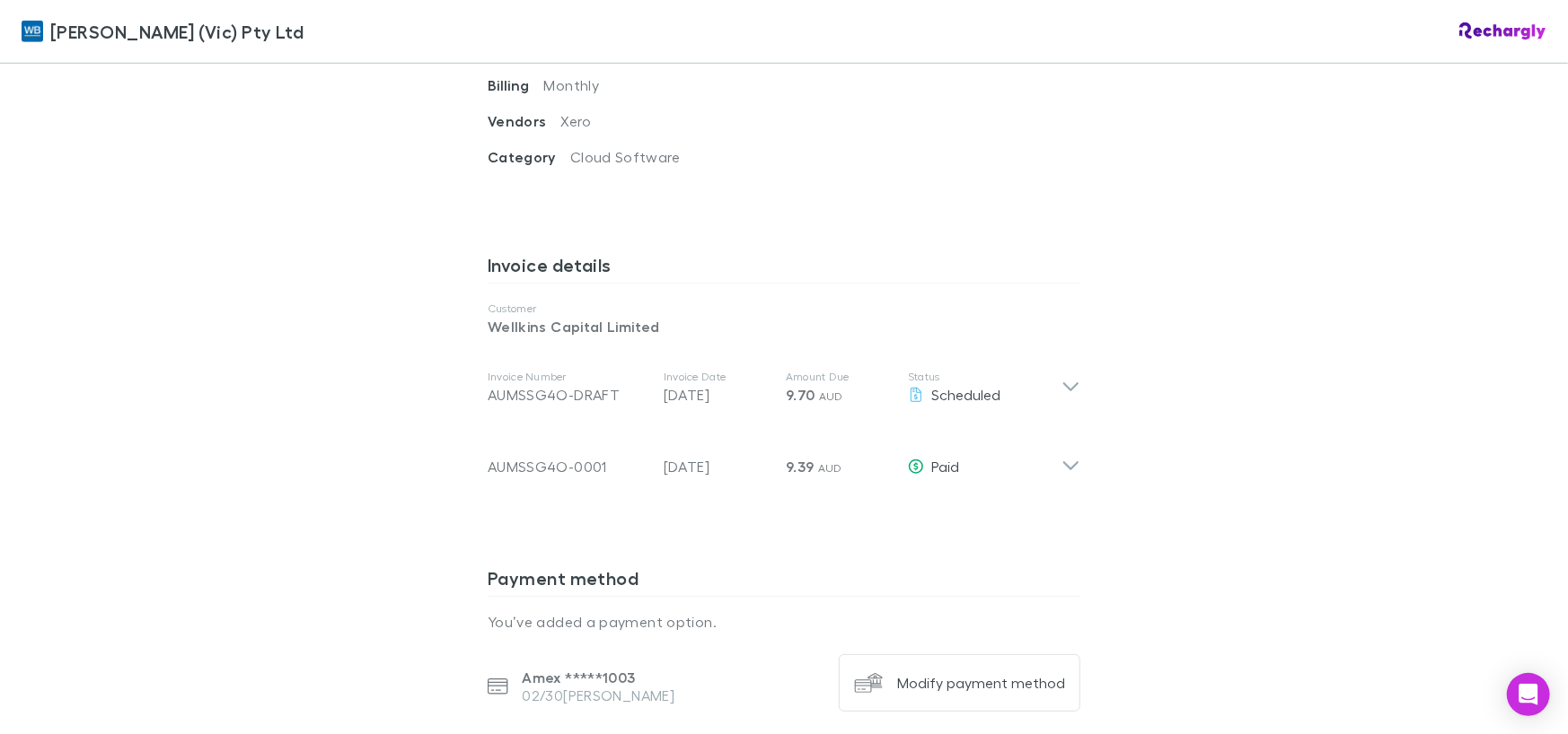
click at [1184, 457] on div "William Buck (Vic) Pty Ltd William Buck (Vic) Pty Ltd Software subscriptions ag…" at bounding box center [784, 367] width 1568 height 734
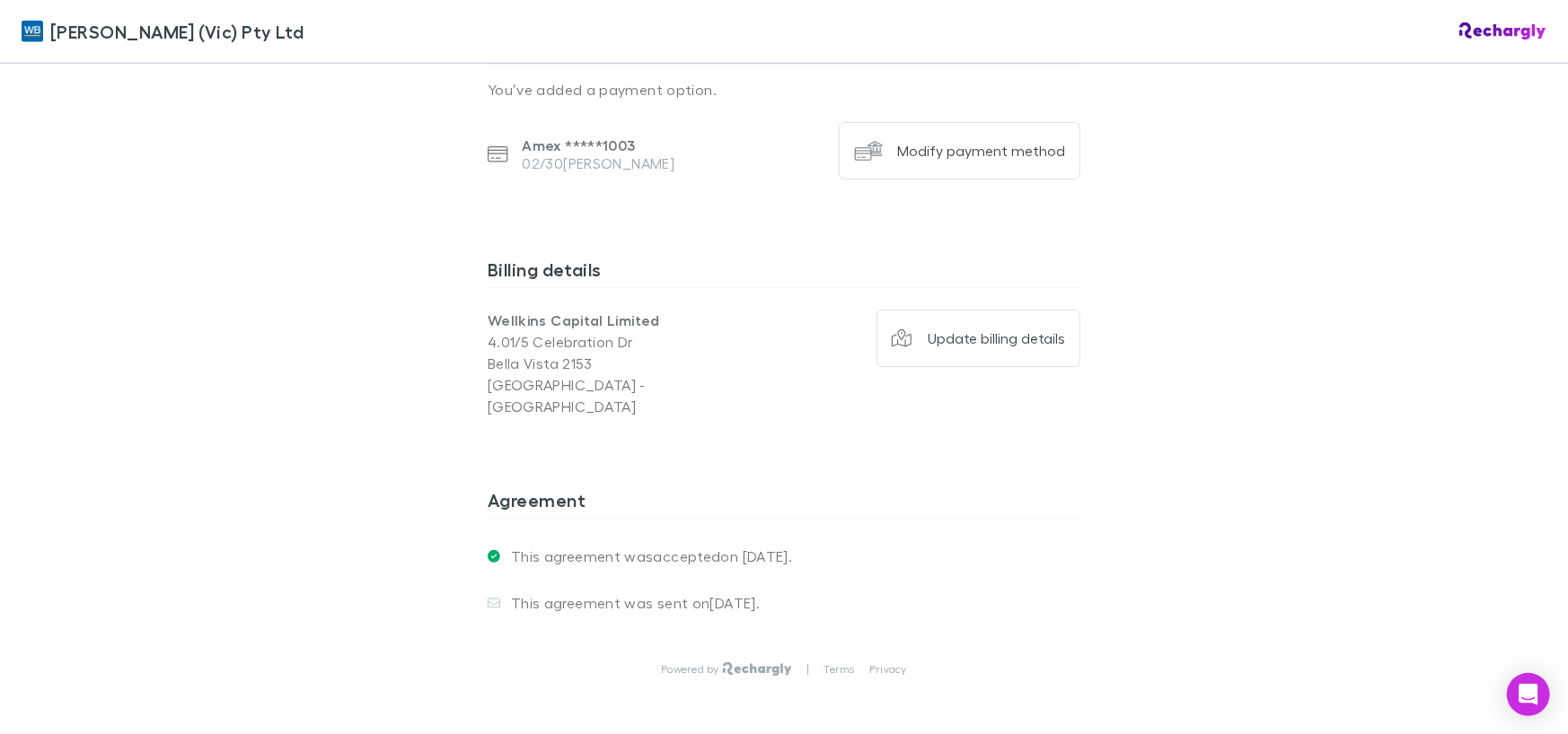
scroll to position [1384, 0]
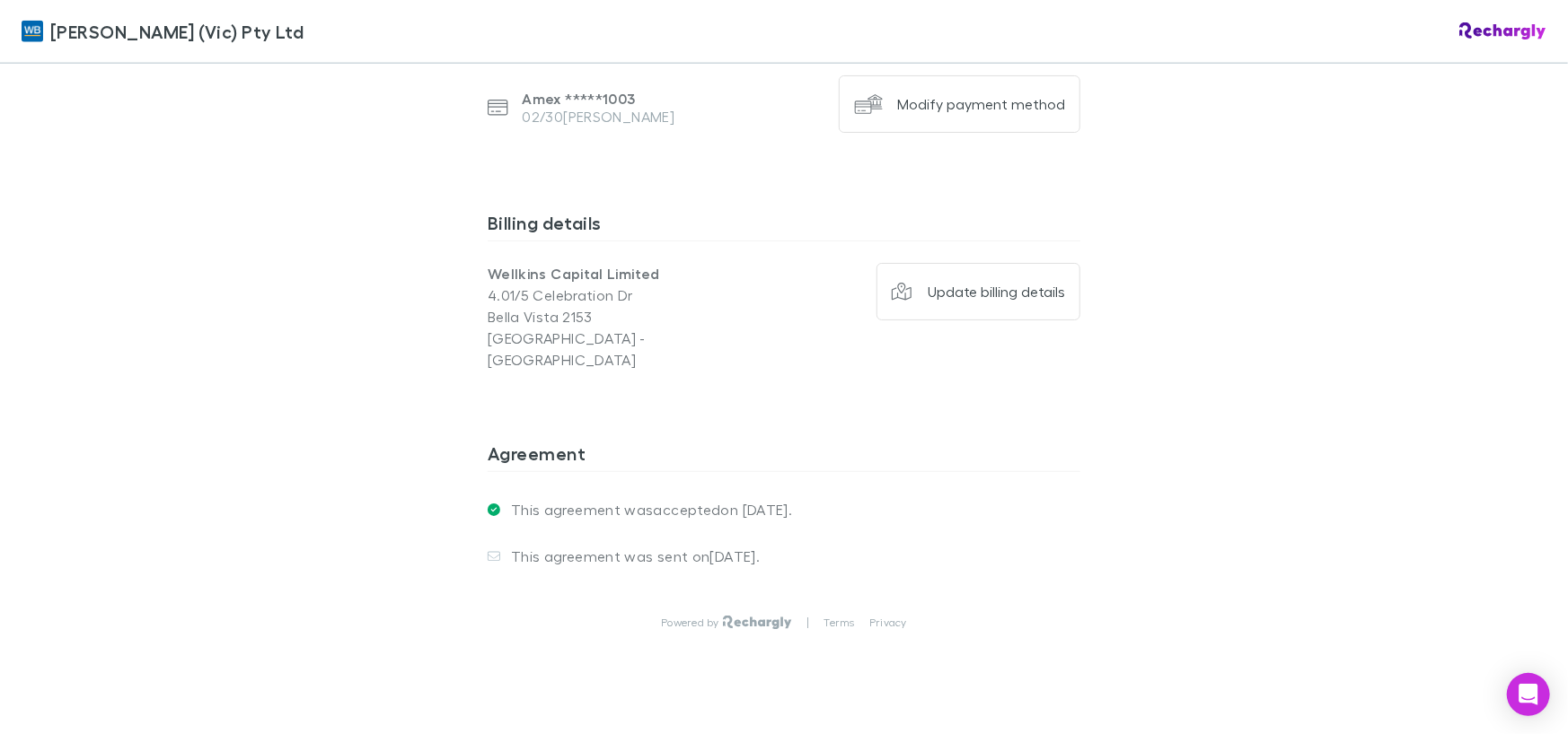
click at [568, 547] on p "This agreement was sent on 02 Jun 2025 ." at bounding box center [629, 556] width 259 height 18
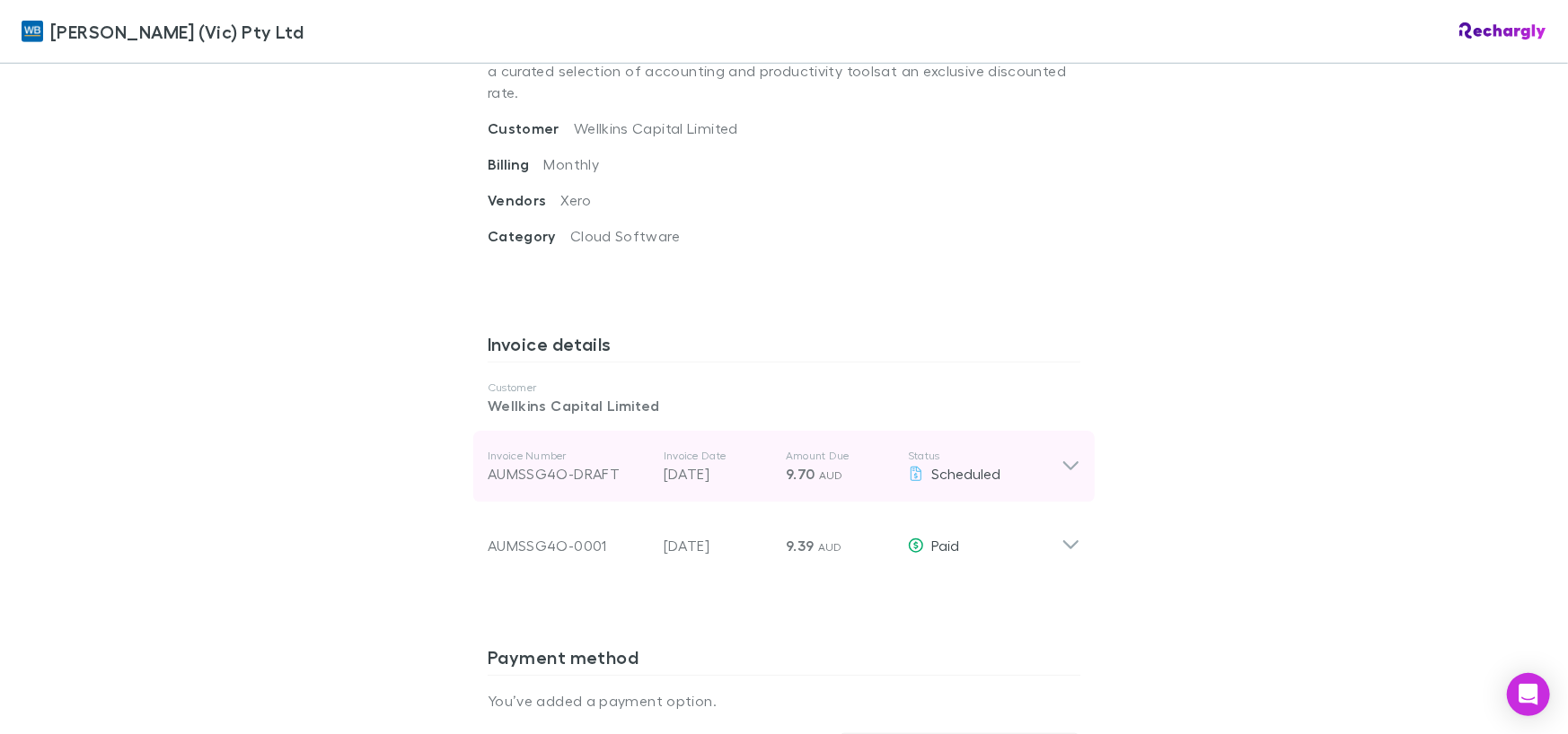
click at [575, 463] on div "AUMSSG4O-DRAFT" at bounding box center [568, 474] width 162 height 22
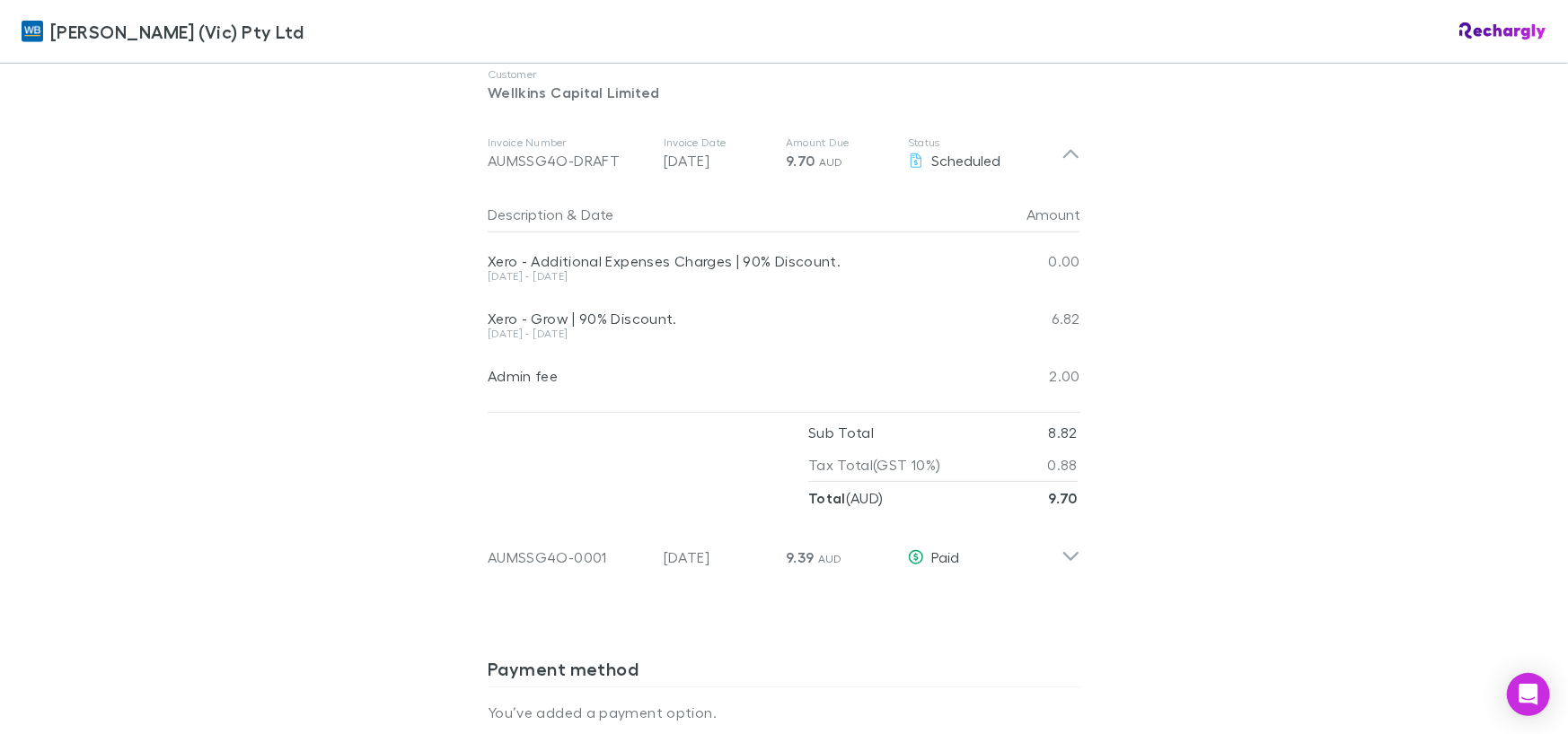
scroll to position [1055, 0]
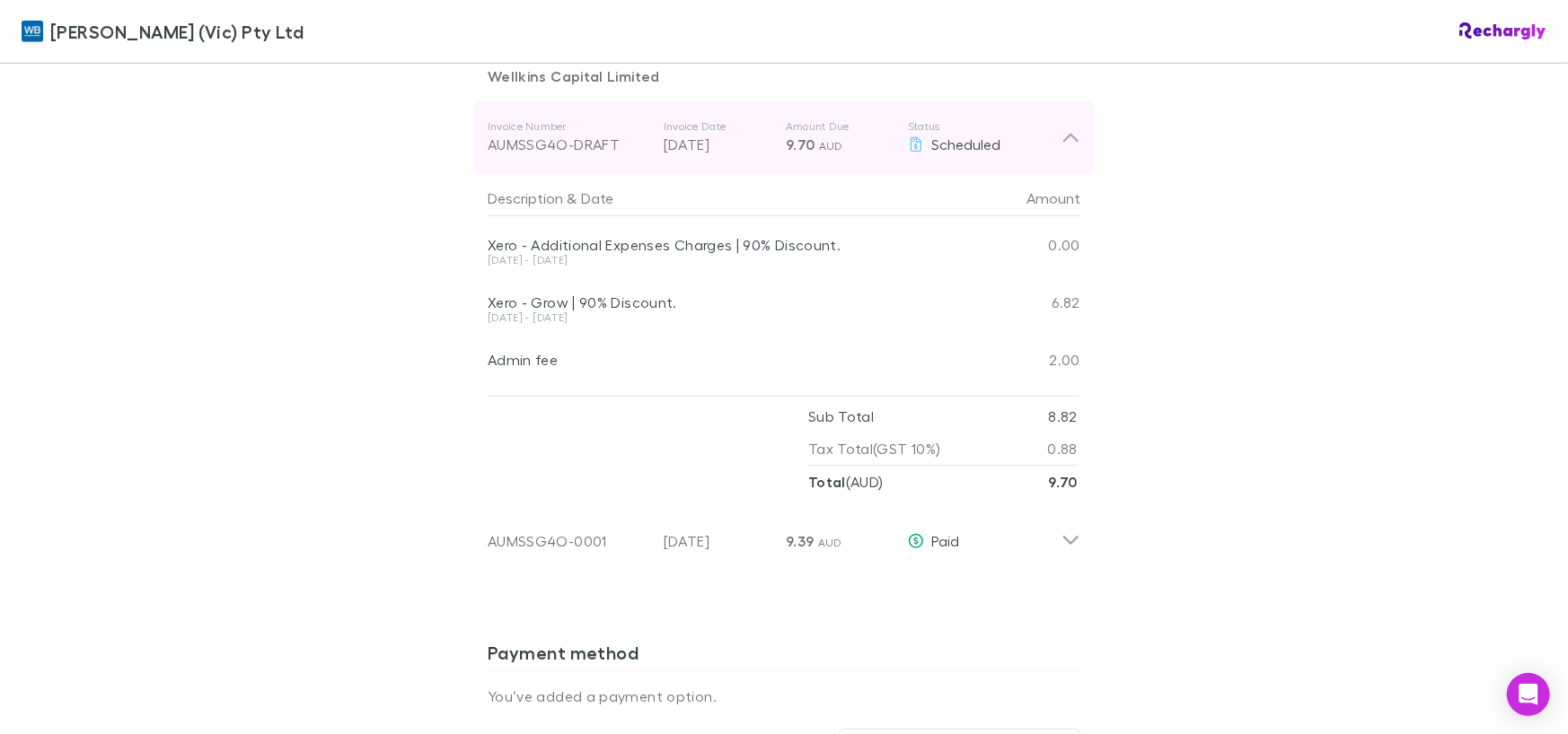
click at [1061, 126] on icon at bounding box center [1070, 137] width 19 height 22
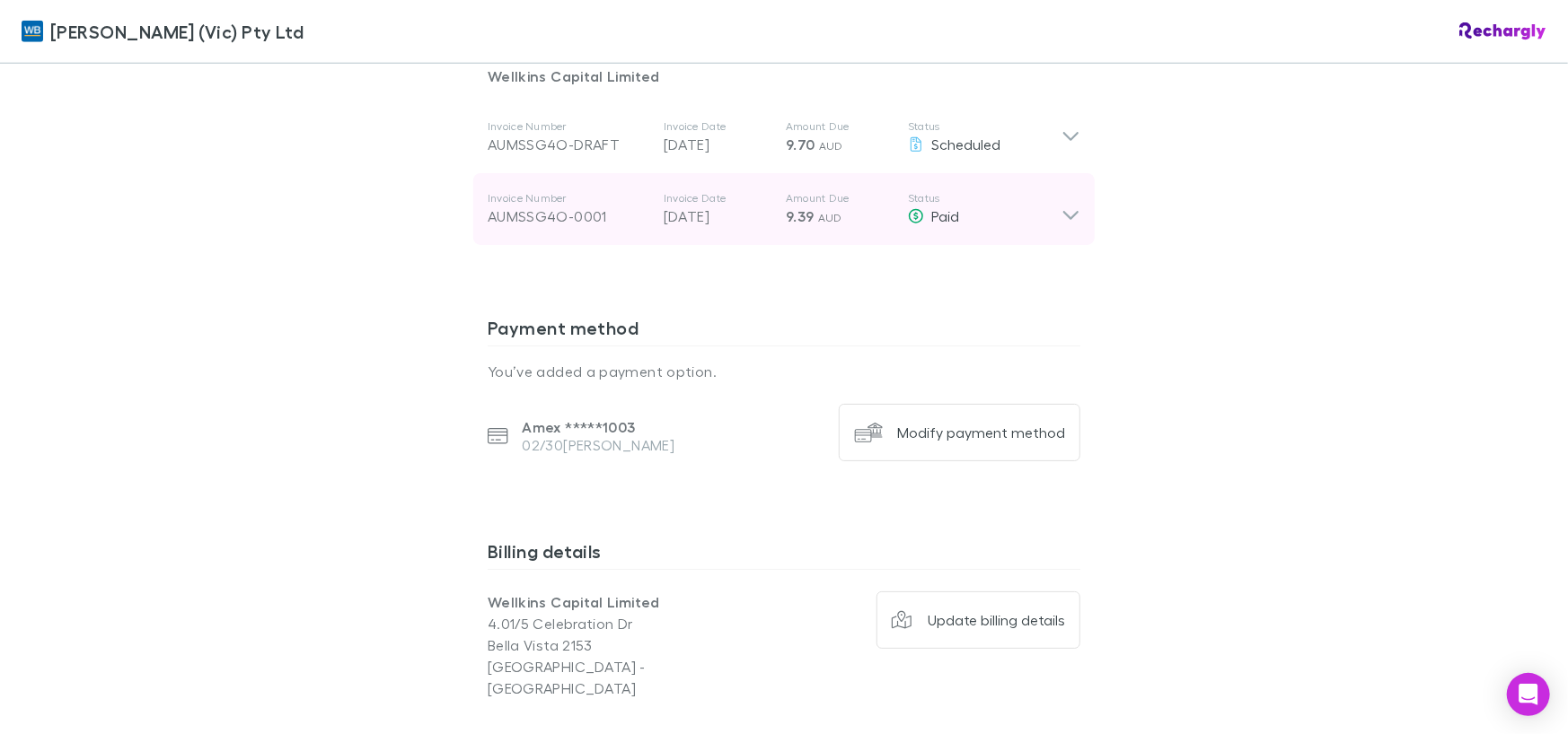
click at [1075, 199] on div "Invoice Number AUMSSG4O-0001 Invoice Date 28 Jul 2025 Amount Due 9.39 AUD Statu…" at bounding box center [784, 209] width 622 height 72
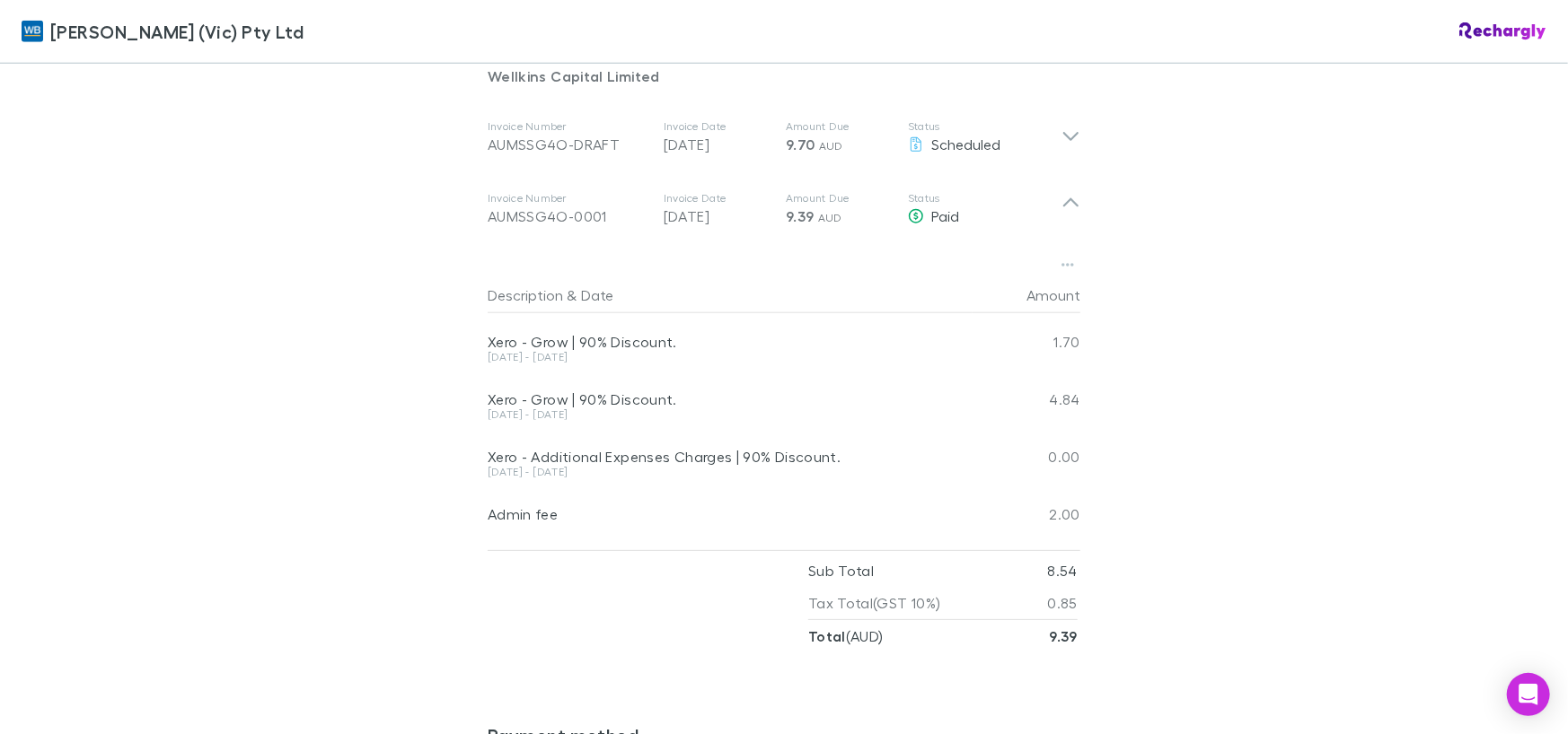
click at [354, 261] on div "William Buck (Vic) Pty Ltd William Buck (Vic) Pty Ltd Software subscriptions ag…" at bounding box center [784, 367] width 1568 height 734
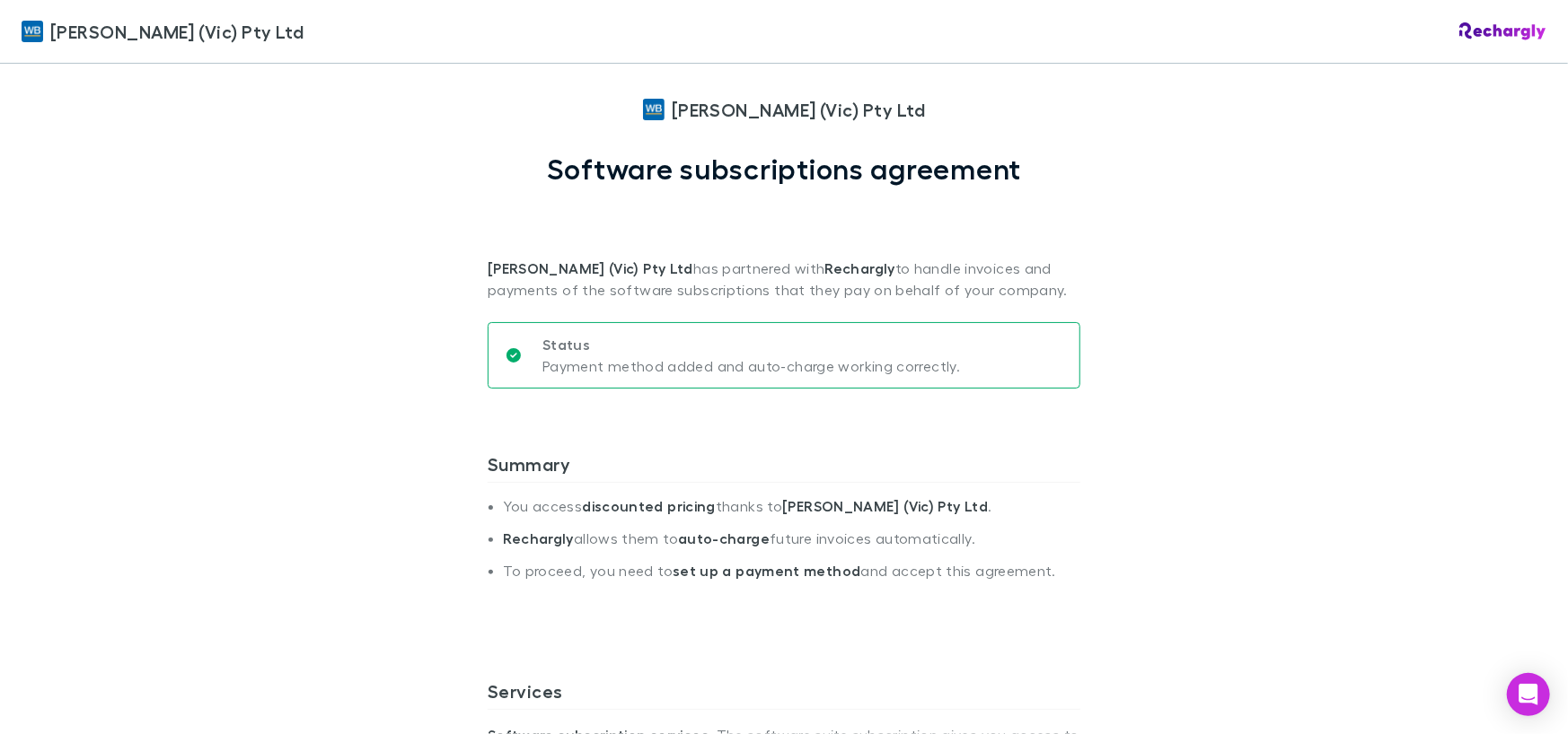
scroll to position [0, 0]
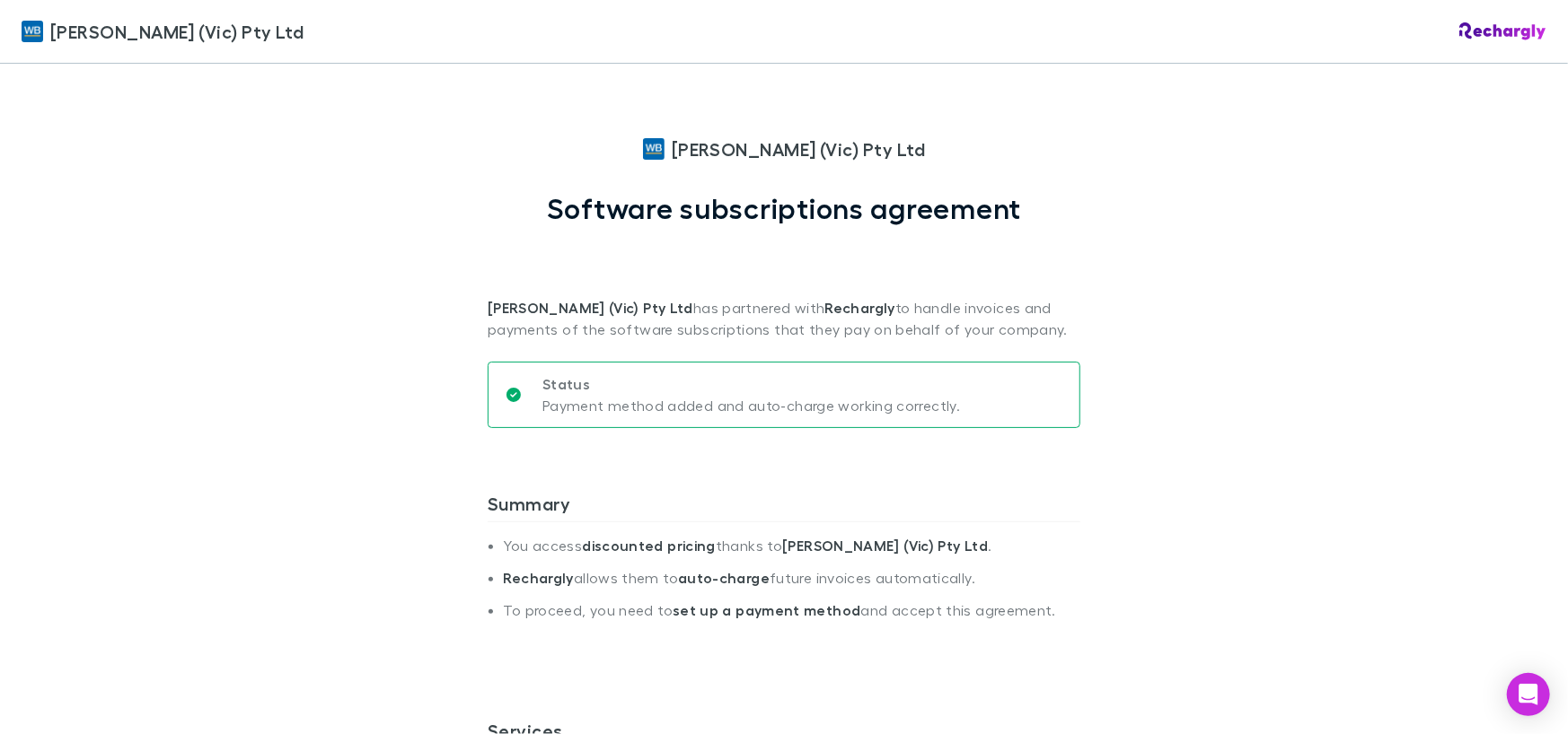
click at [747, 151] on span "[PERSON_NAME] (Vic) Pty Ltd" at bounding box center [798, 148] width 253 height 27
